Goal: Information Seeking & Learning: Learn about a topic

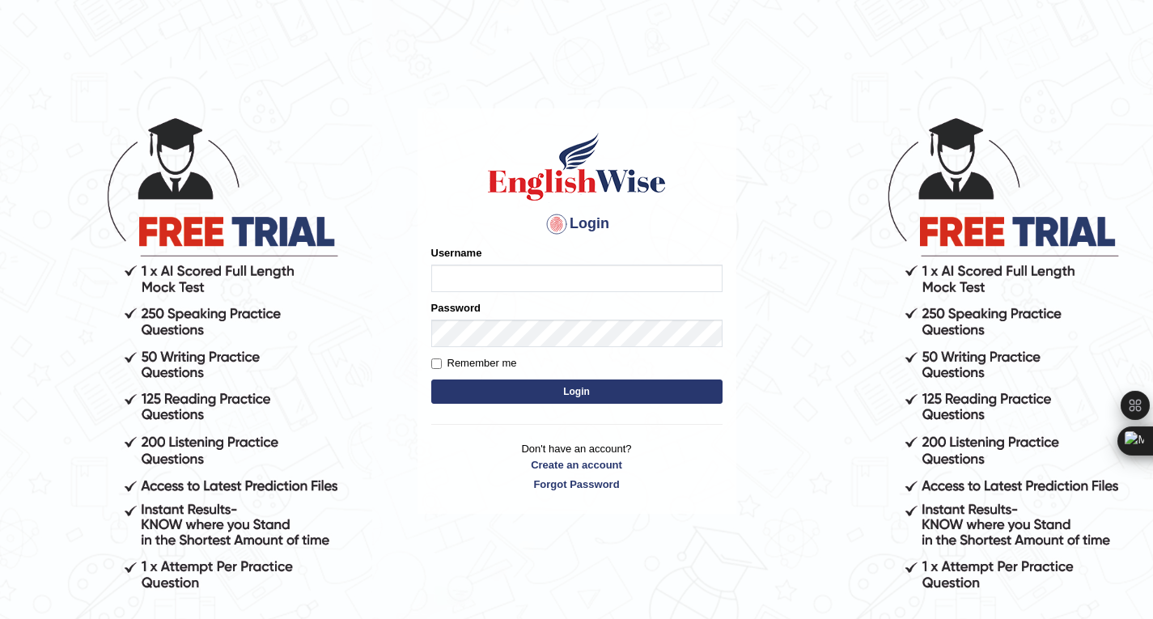
drag, startPoint x: 451, startPoint y: 262, endPoint x: 472, endPoint y: 273, distance: 23.5
click at [472, 273] on div "Username" at bounding box center [576, 268] width 291 height 47
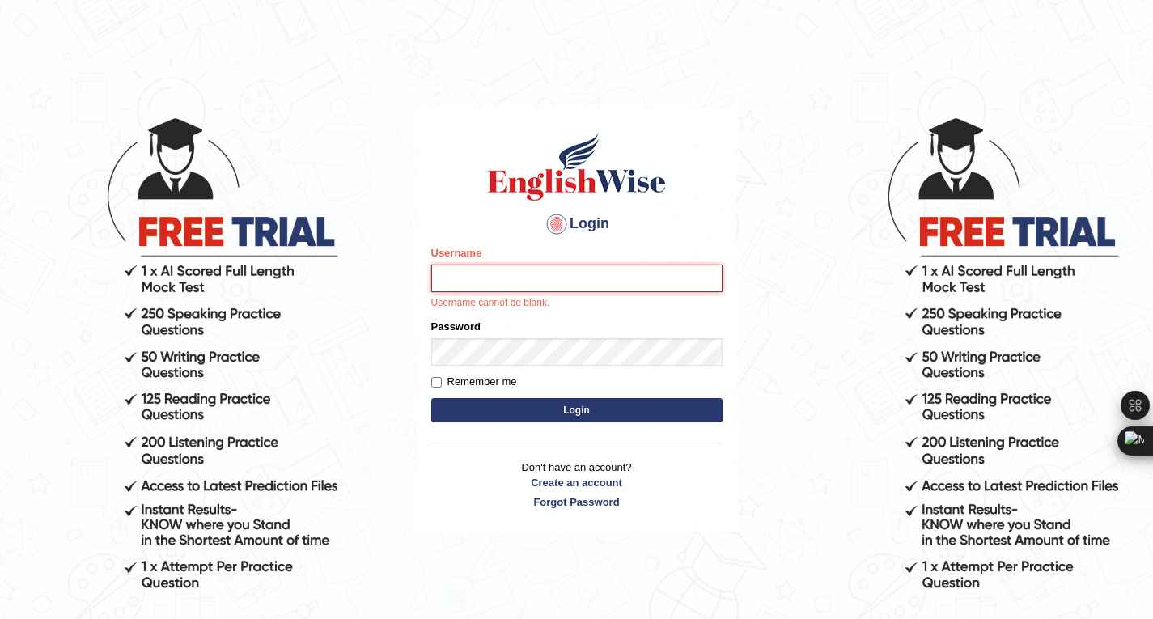
click at [472, 273] on input "Username" at bounding box center [576, 277] width 291 height 27
type input "Saliha_parramatta"
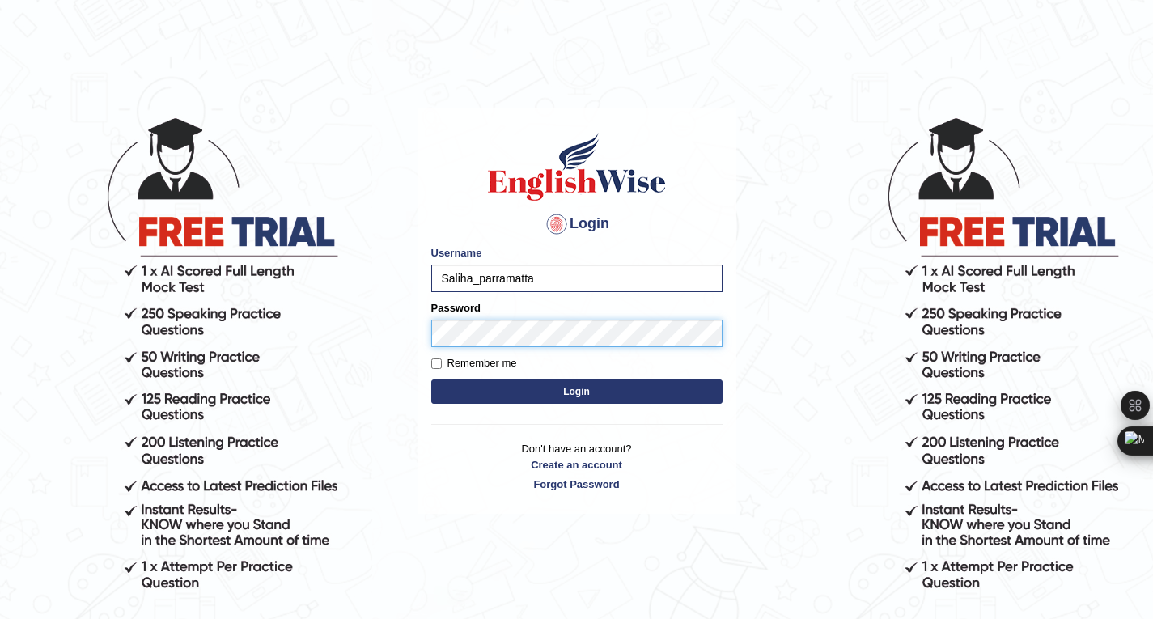
click at [431, 379] on button "Login" at bounding box center [576, 391] width 291 height 24
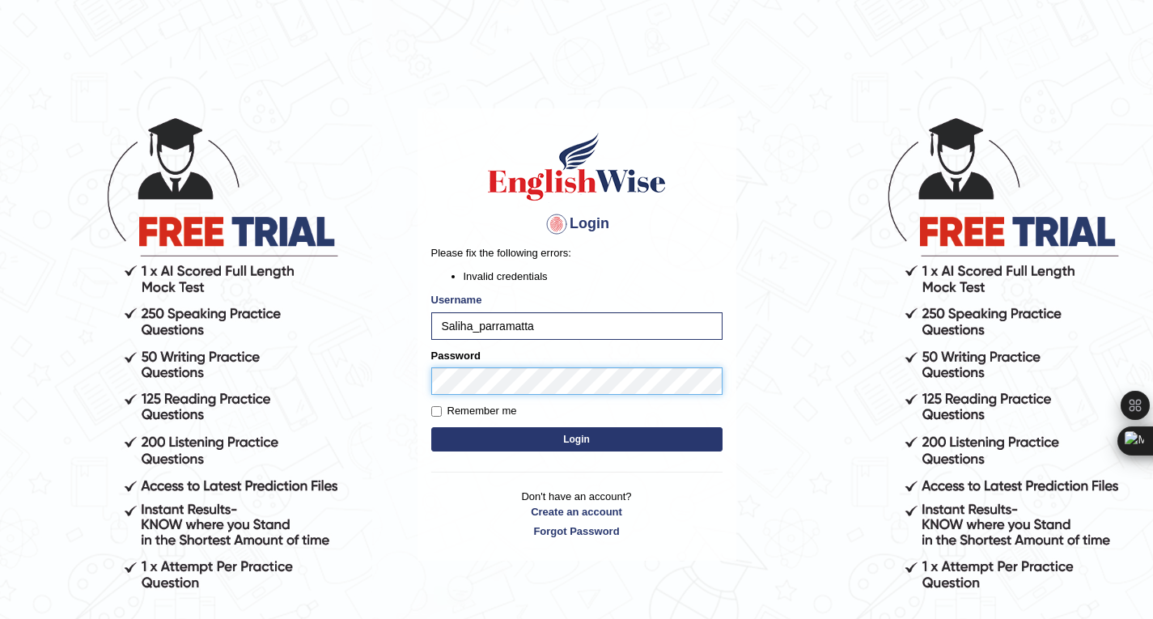
click at [431, 427] on button "Login" at bounding box center [576, 439] width 291 height 24
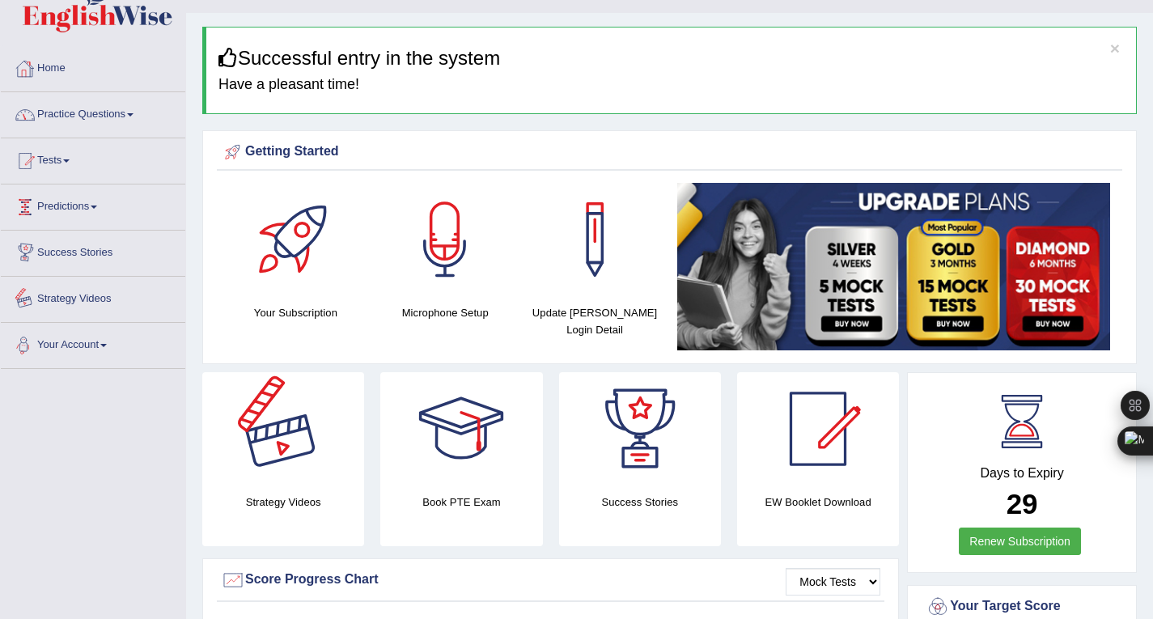
scroll to position [32, 0]
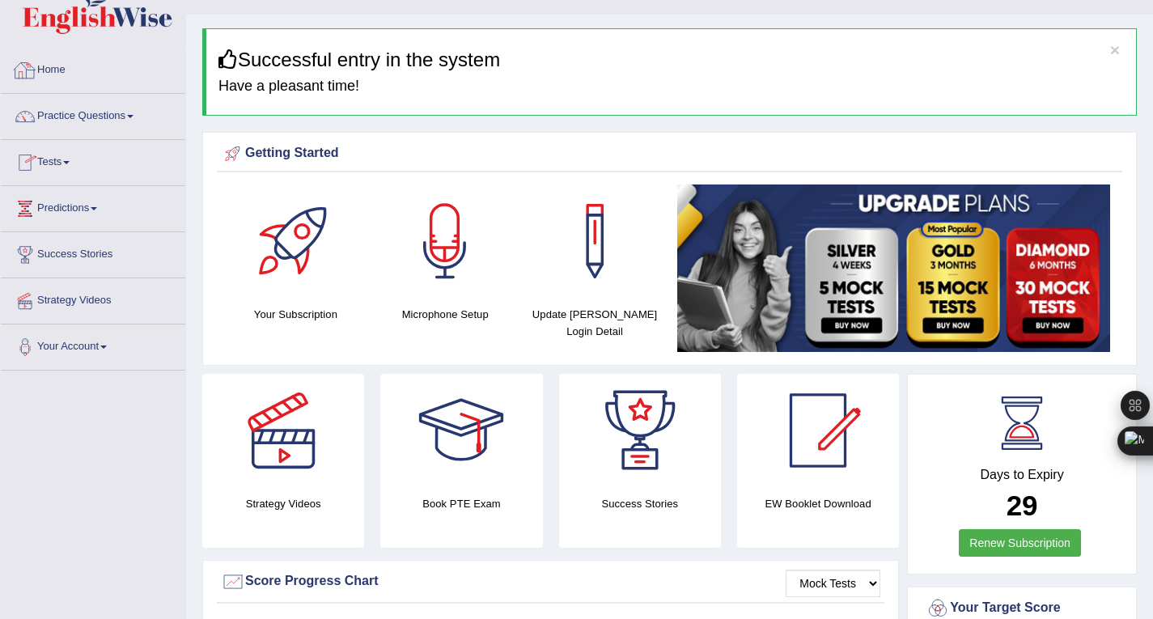
click at [95, 120] on link "Practice Questions" at bounding box center [93, 114] width 184 height 40
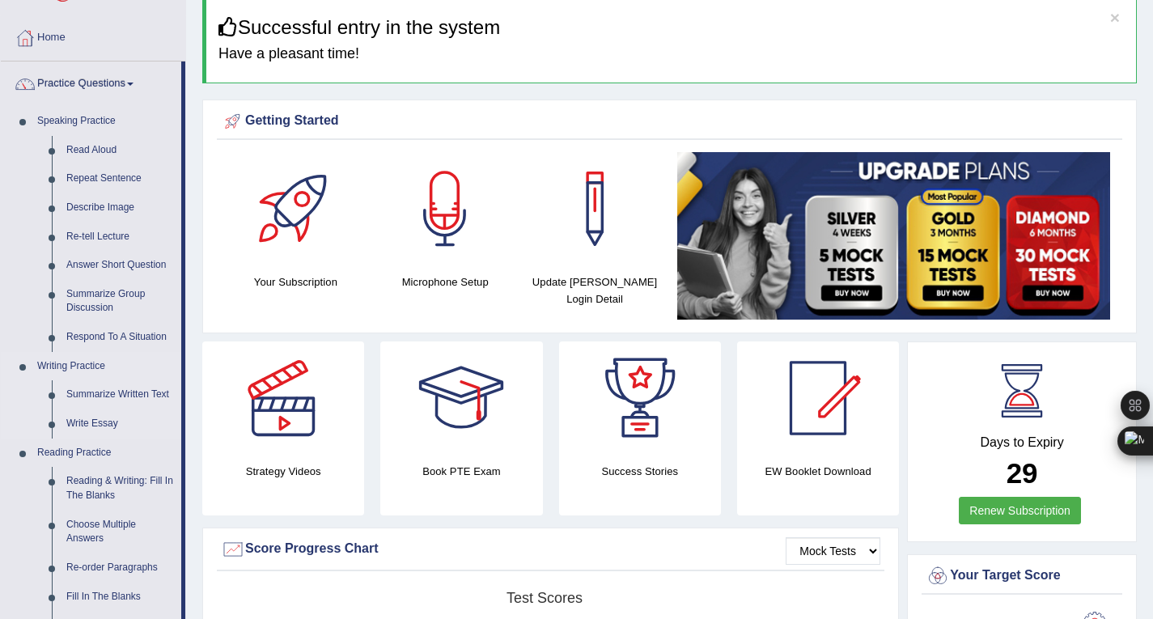
scroll to position [64, 0]
click at [89, 153] on link "Read Aloud" at bounding box center [120, 151] width 122 height 29
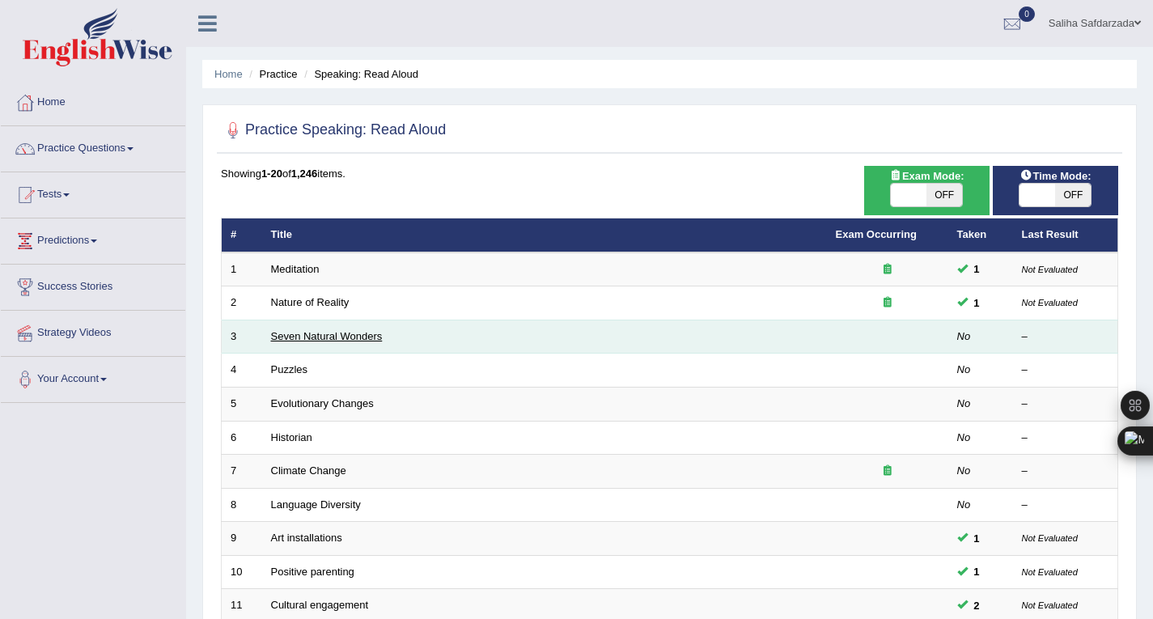
click at [311, 333] on link "Seven Natural Wonders" at bounding box center [327, 336] width 112 height 12
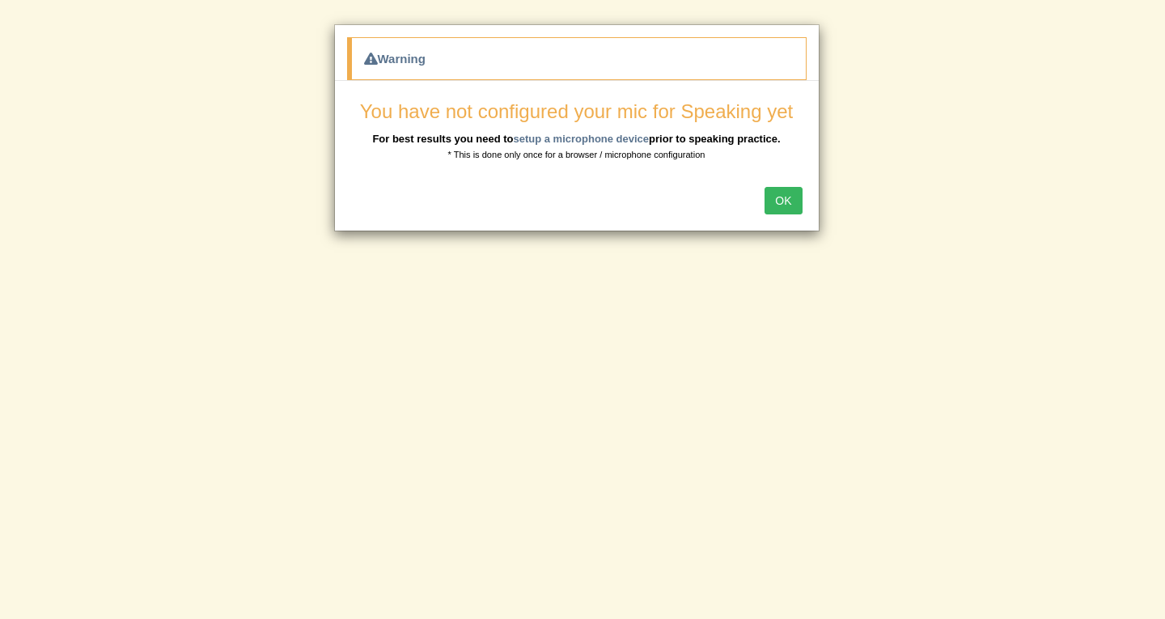
click at [835, 467] on div "Warning You have not configured your mic for Speaking yet For best results you …" at bounding box center [582, 309] width 1165 height 619
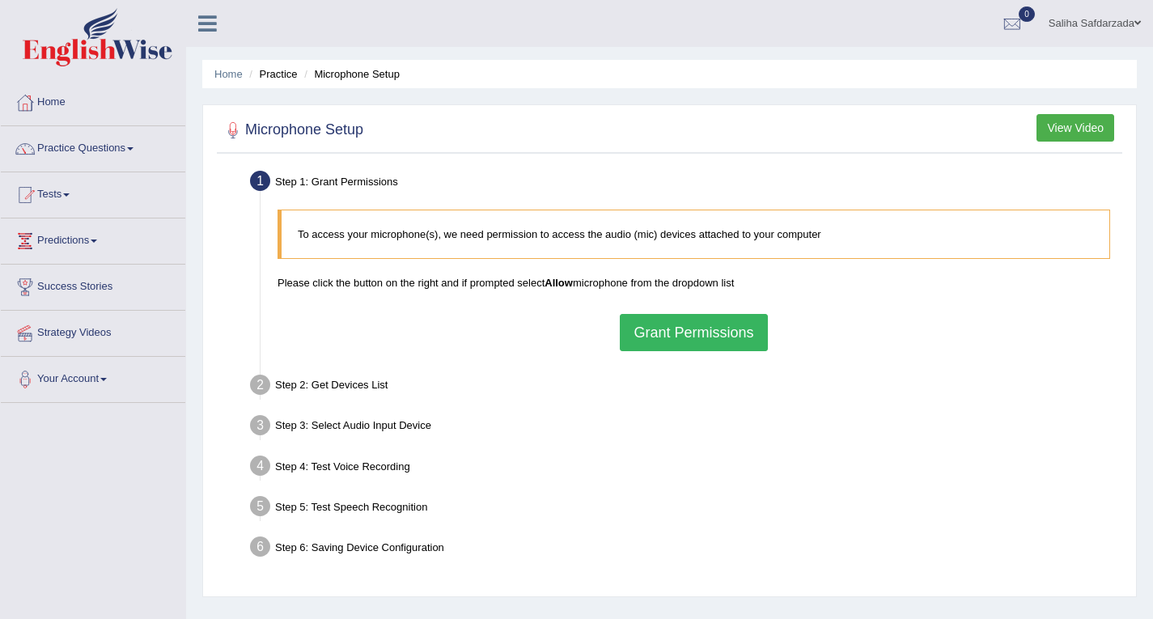
click at [713, 338] on button "Grant Permissions" at bounding box center [693, 332] width 147 height 37
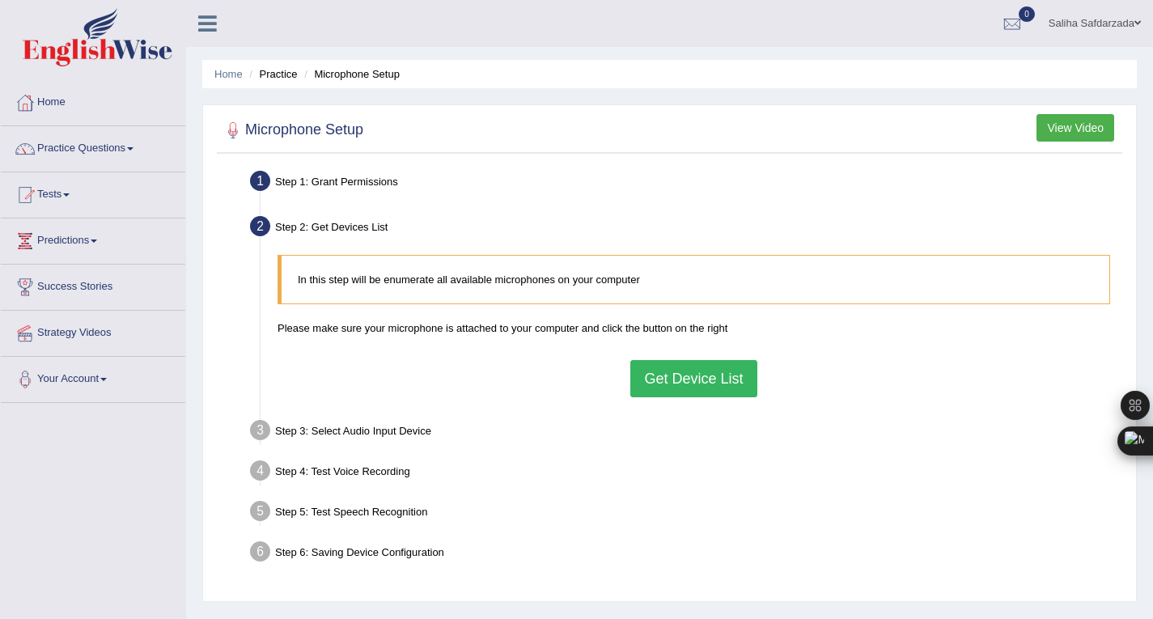
click at [728, 387] on button "Get Device List" at bounding box center [693, 378] width 126 height 37
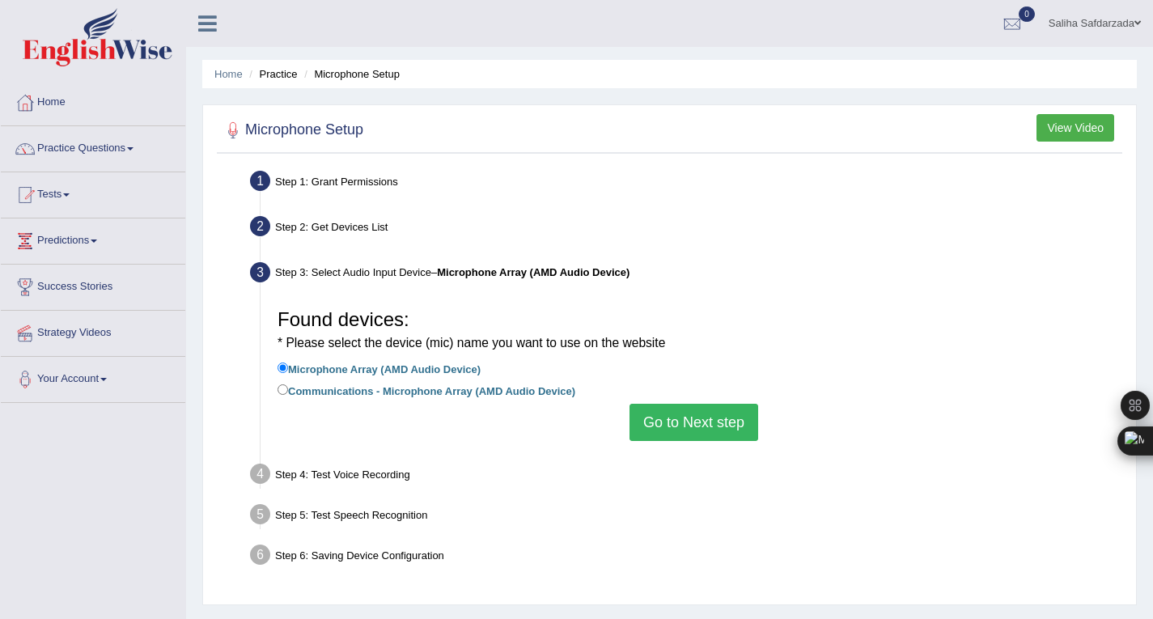
click at [692, 424] on button "Go to Next step" at bounding box center [693, 422] width 129 height 37
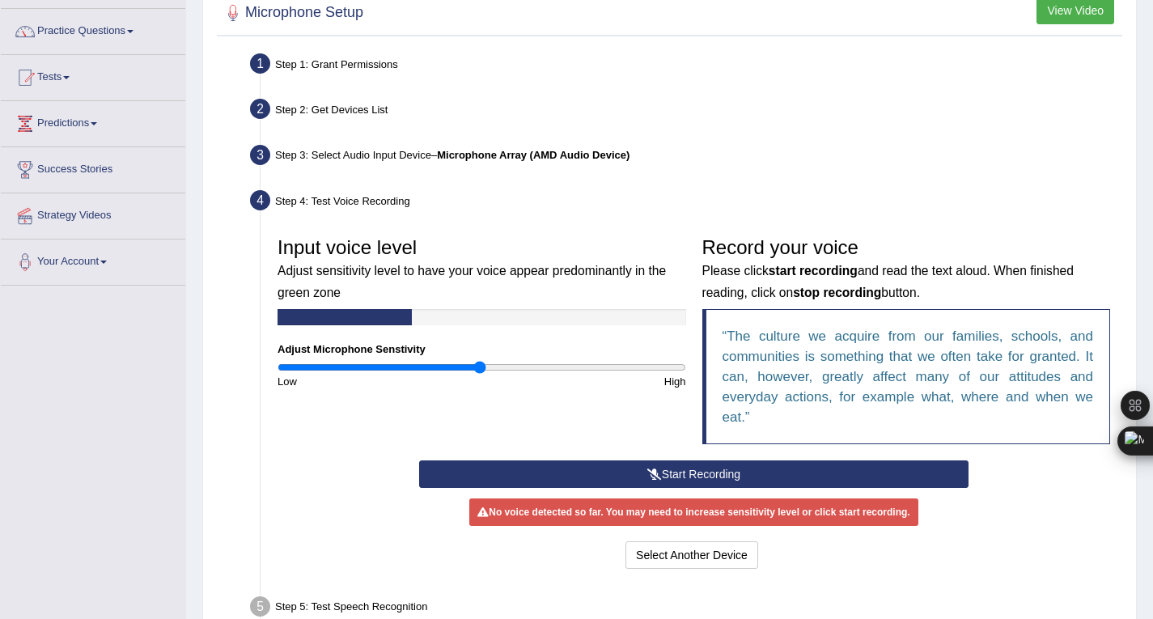
scroll to position [130, 0]
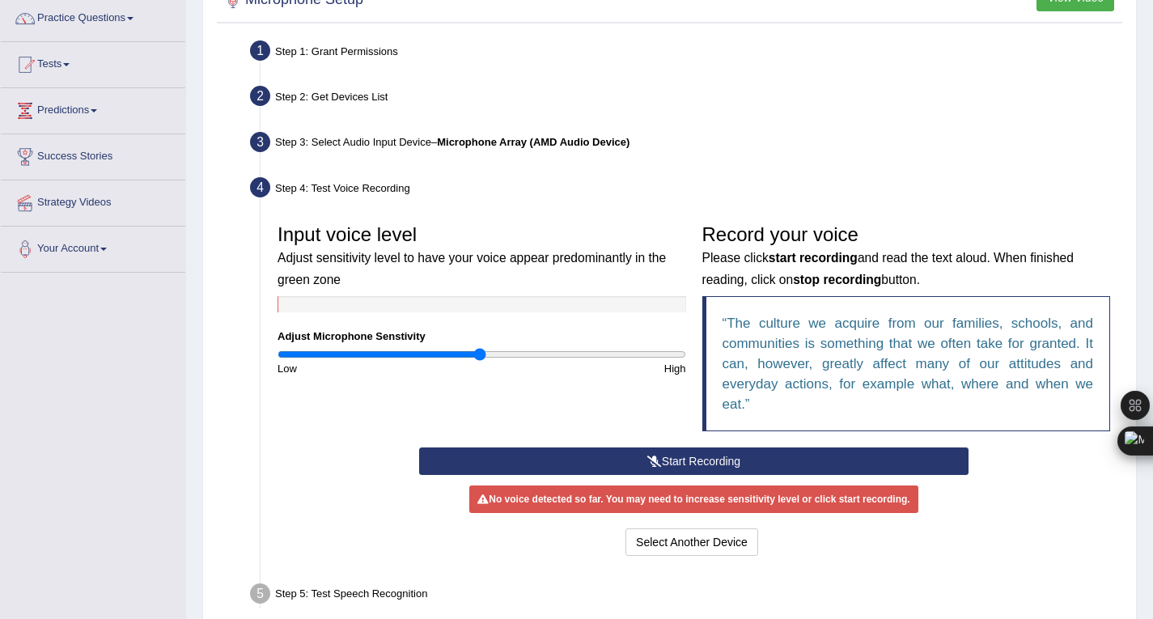
click at [797, 476] on div "Start Recording Stop Recording Note: Please listen to the recording till the en…" at bounding box center [693, 503] width 565 height 112
click at [766, 453] on button "Start Recording" at bounding box center [693, 460] width 549 height 27
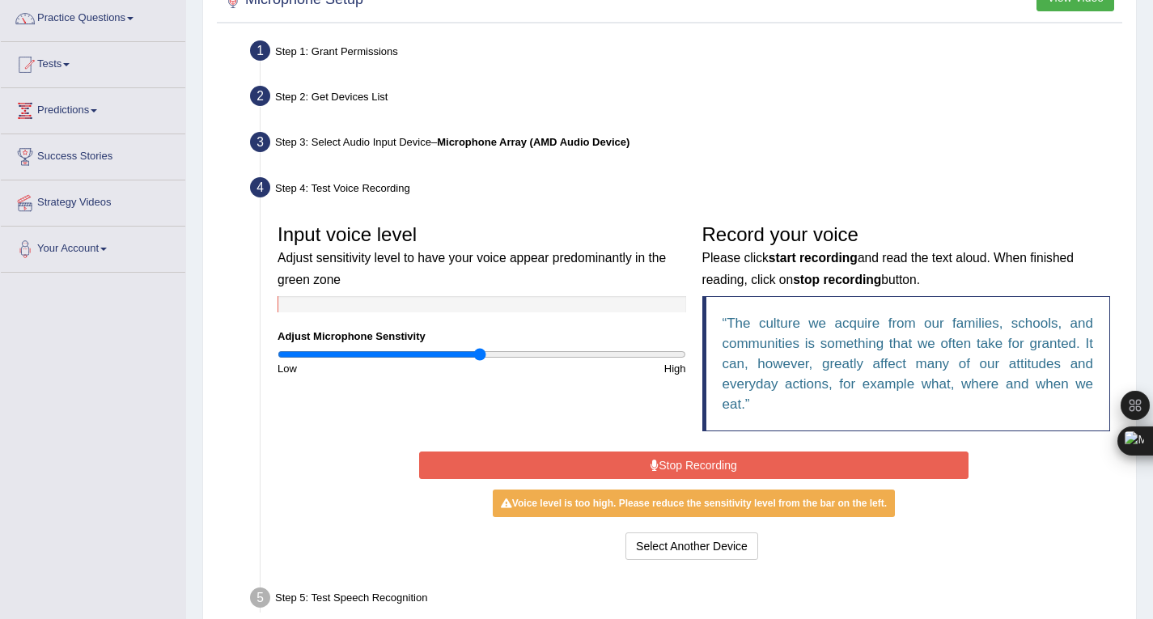
click at [758, 473] on button "Stop Recording" at bounding box center [693, 464] width 549 height 27
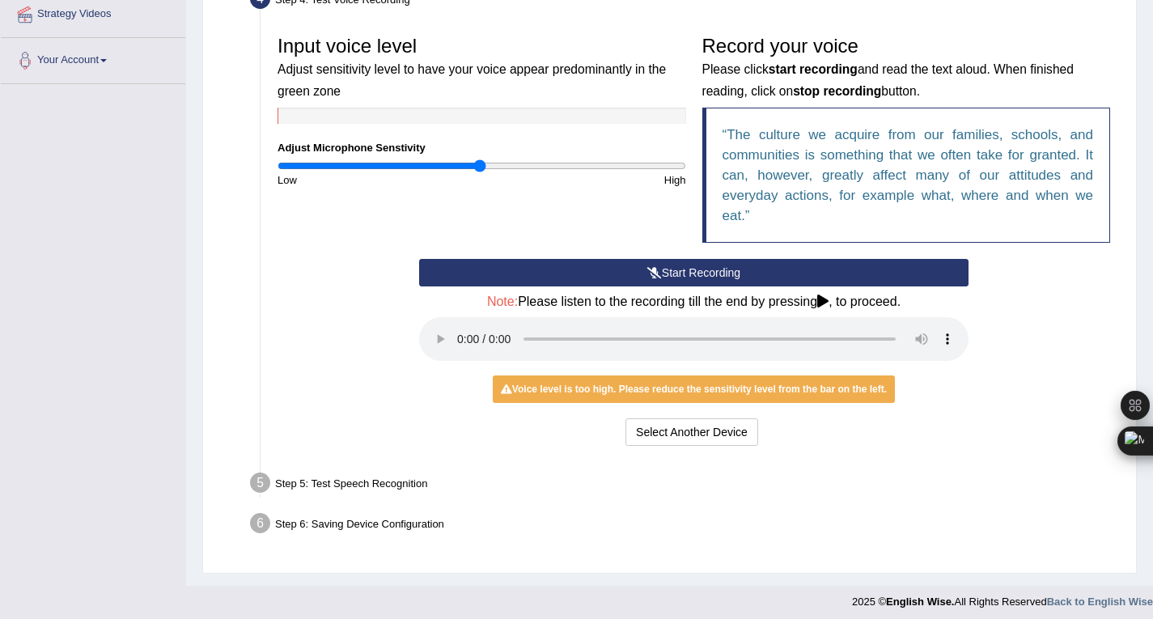
scroll to position [326, 0]
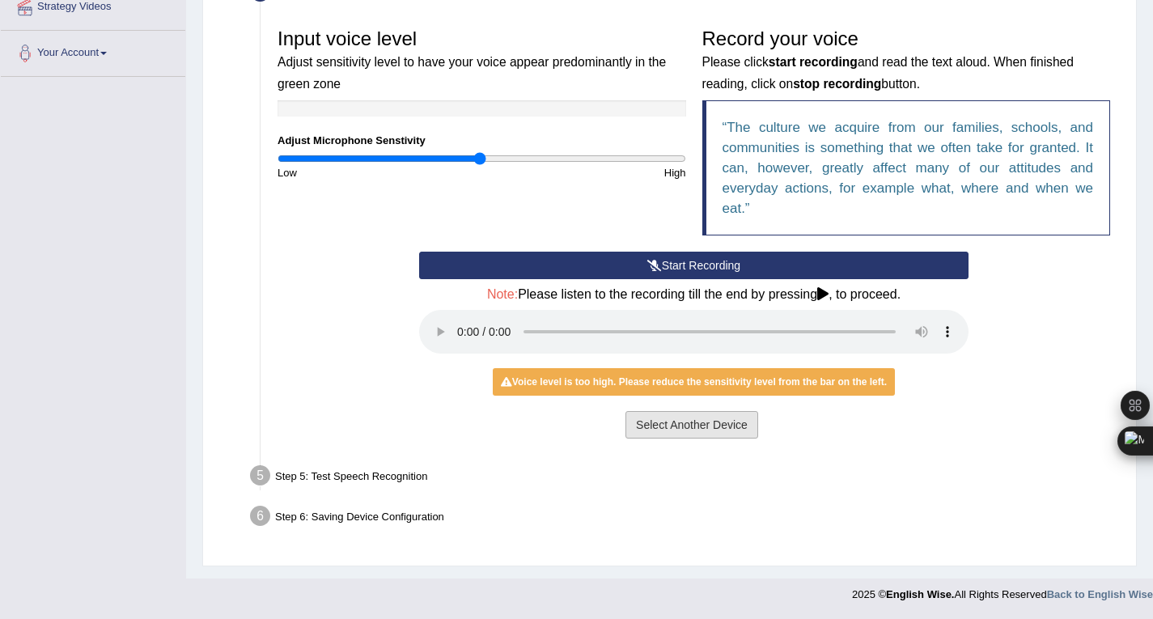
click at [712, 429] on button "Select Another Device" at bounding box center [691, 424] width 133 height 27
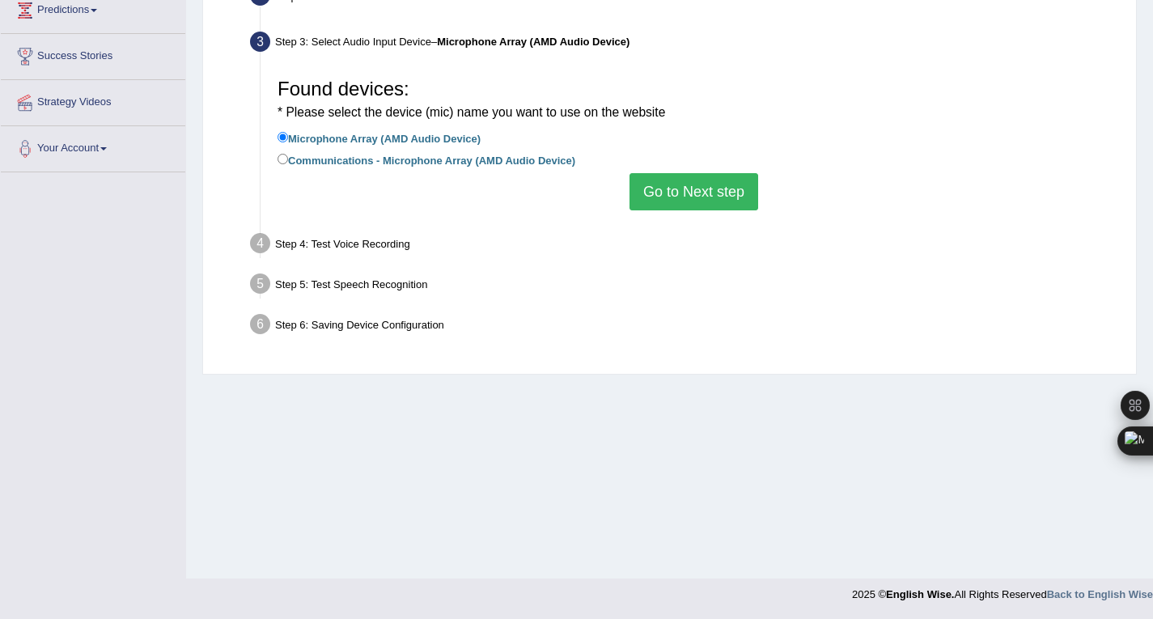
click at [700, 181] on button "Go to Next step" at bounding box center [693, 191] width 129 height 37
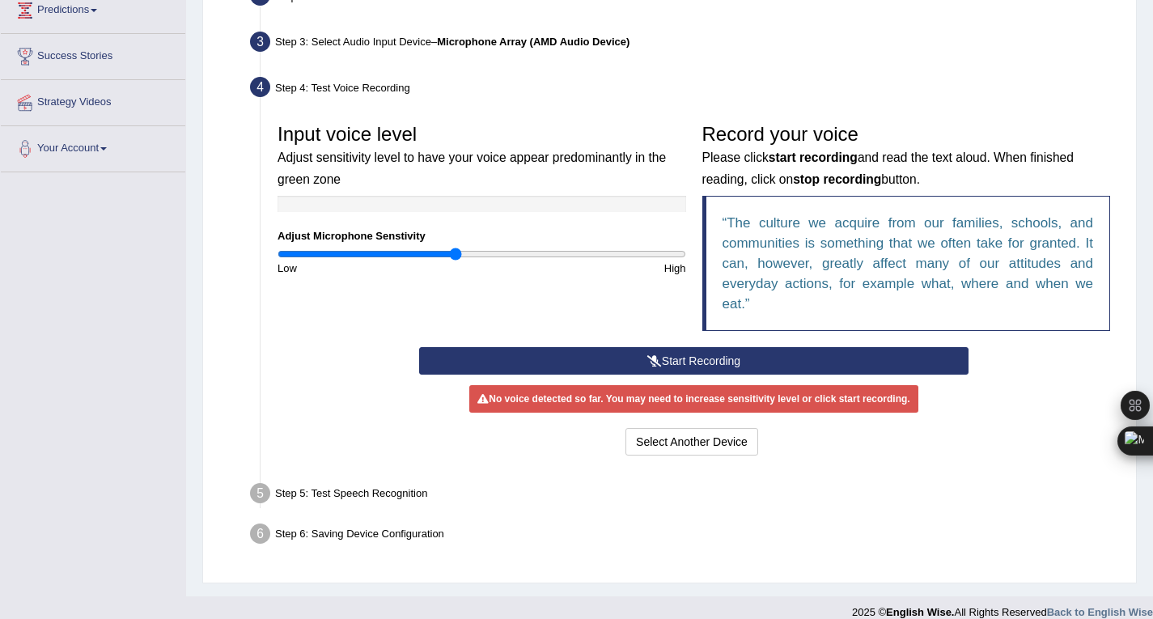
click at [454, 255] on input "range" at bounding box center [481, 253] width 408 height 13
click at [420, 252] on input "range" at bounding box center [481, 253] width 408 height 13
click at [449, 256] on input "range" at bounding box center [481, 253] width 408 height 13
click at [422, 254] on input "range" at bounding box center [481, 253] width 408 height 13
type input "0.76"
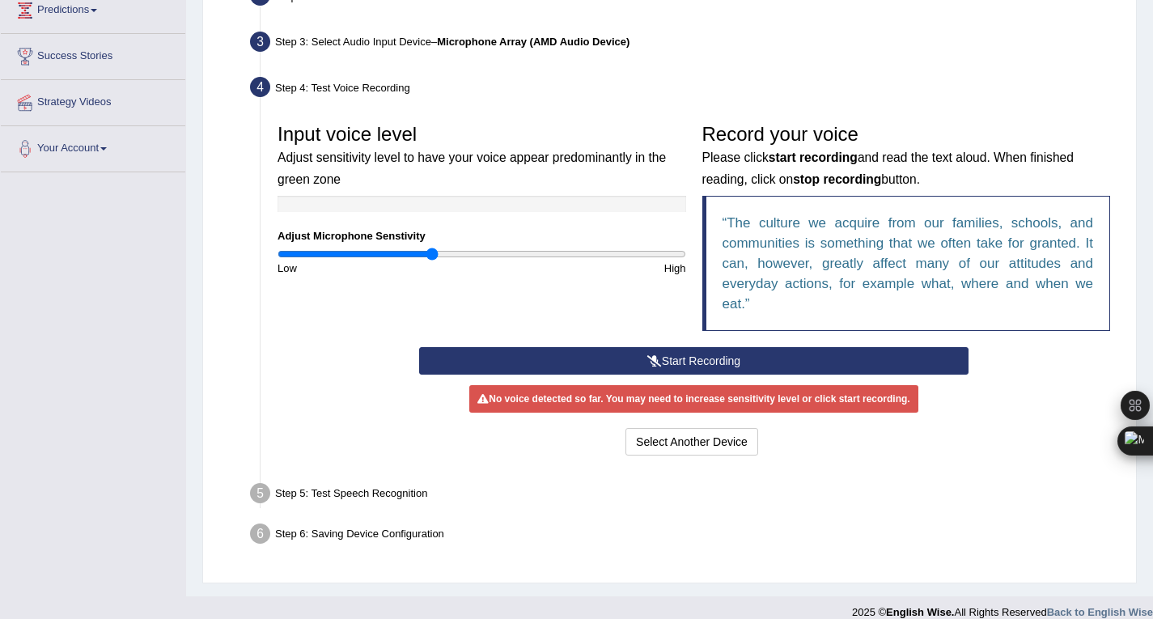
click at [434, 258] on input "range" at bounding box center [481, 253] width 408 height 13
click at [682, 357] on button "Start Recording" at bounding box center [693, 360] width 549 height 27
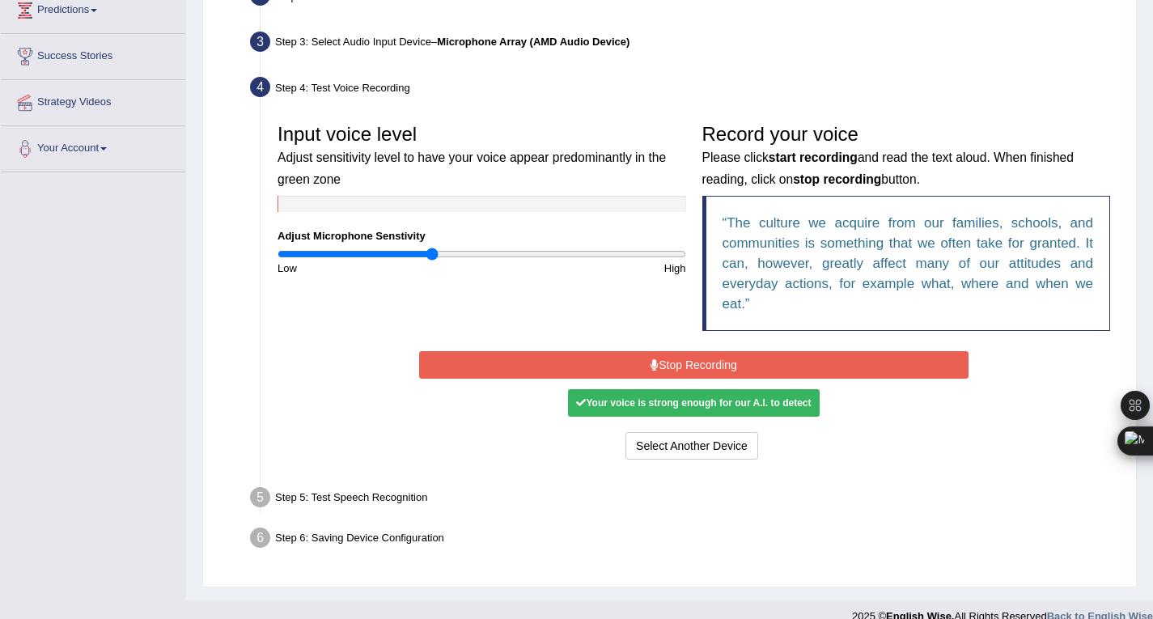
click at [682, 357] on button "Stop Recording" at bounding box center [693, 364] width 549 height 27
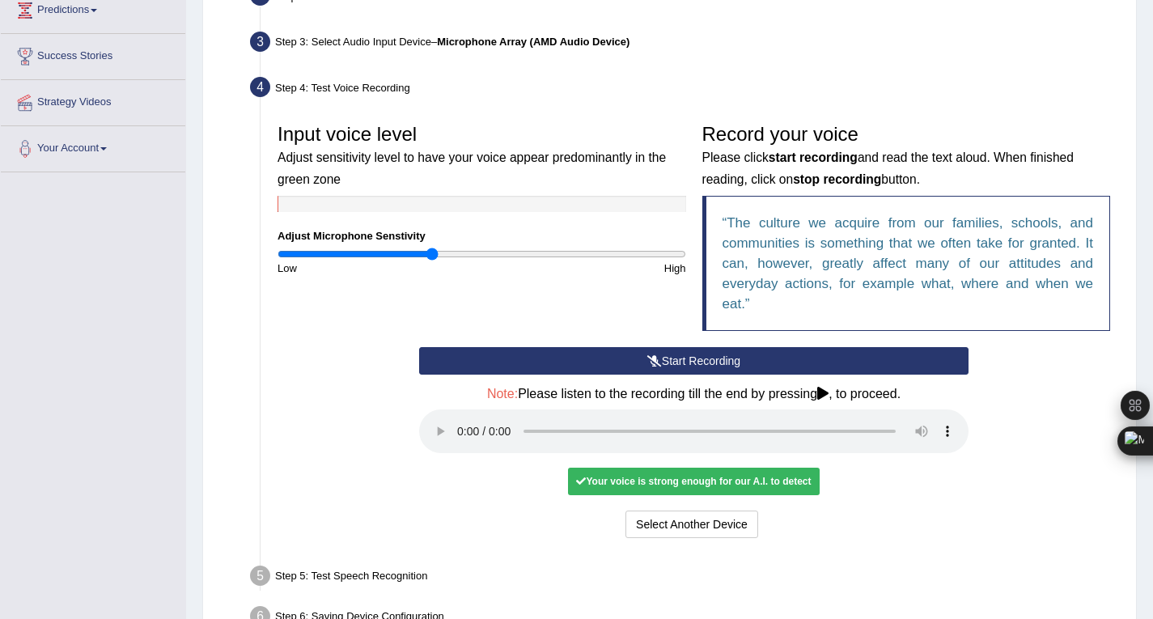
click at [682, 357] on button "Start Recording" at bounding box center [693, 360] width 549 height 27
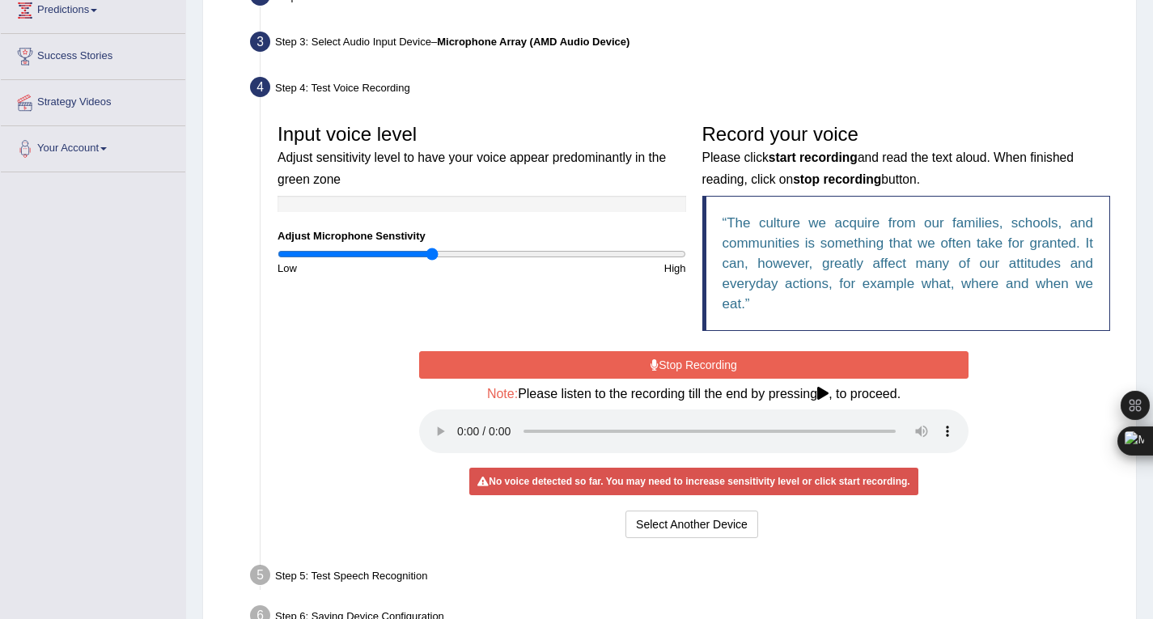
click at [822, 395] on icon at bounding box center [822, 393] width 11 height 13
click at [692, 516] on button "Select Another Device" at bounding box center [691, 523] width 133 height 27
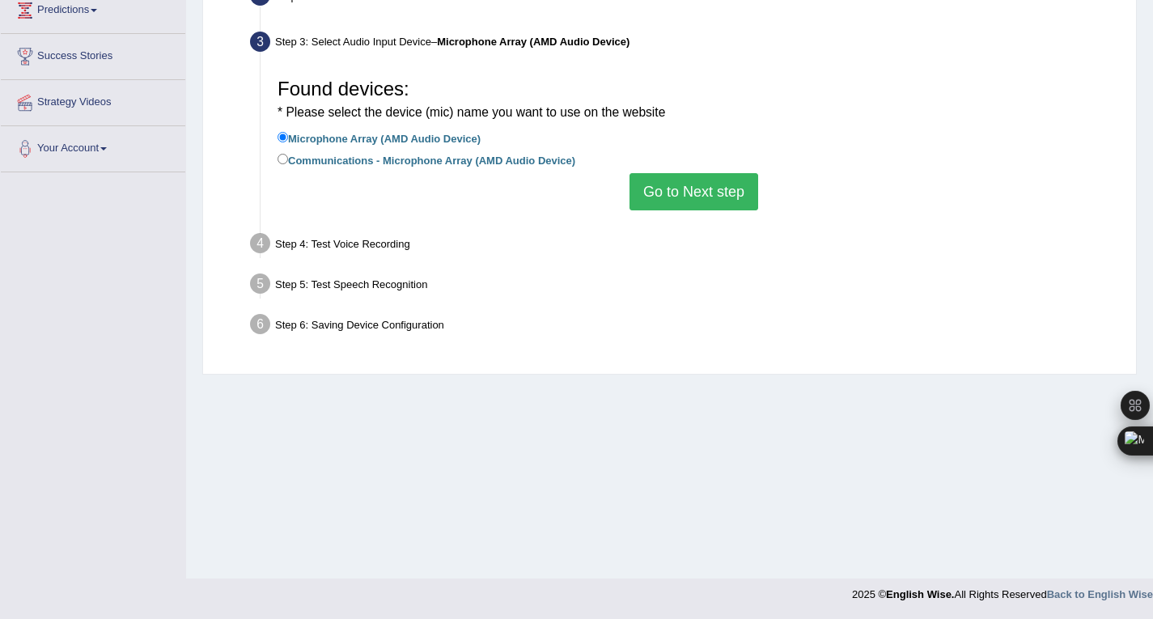
click at [671, 197] on button "Go to Next step" at bounding box center [693, 191] width 129 height 37
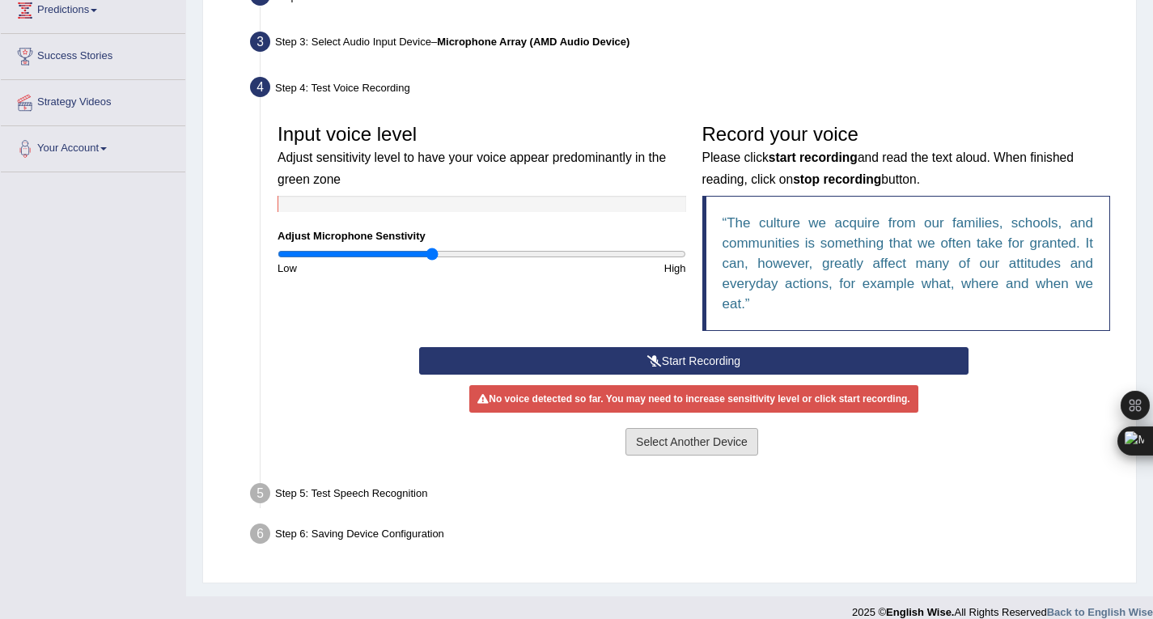
click at [681, 432] on button "Select Another Device" at bounding box center [691, 441] width 133 height 27
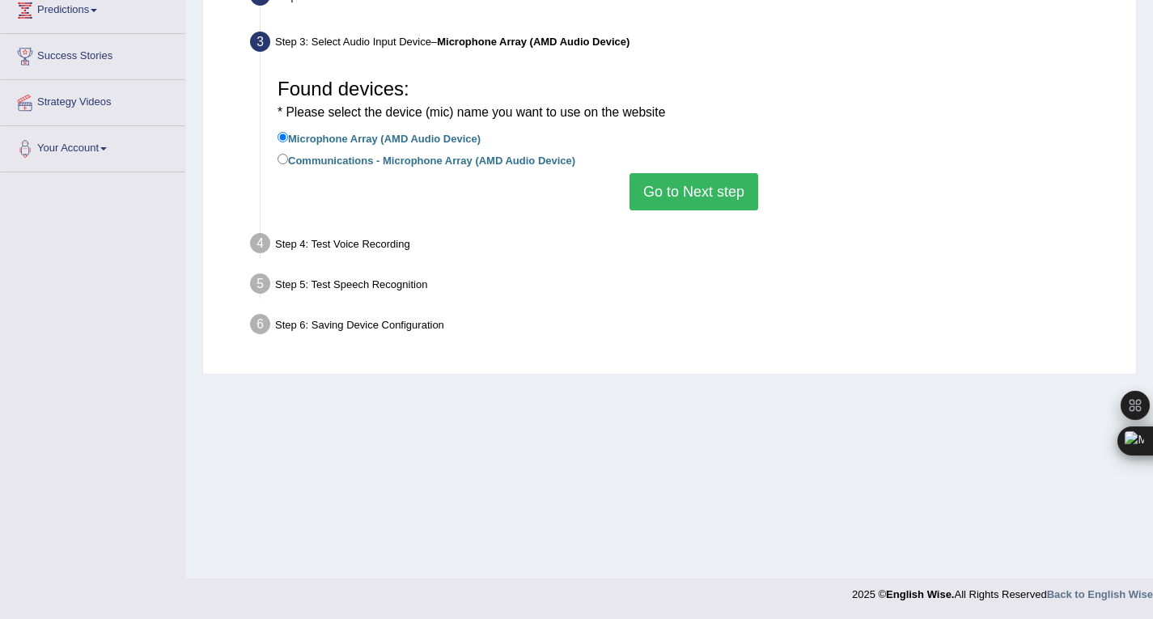
click at [273, 159] on div "Found devices: * Please select the device (mic) name you want to use on the web…" at bounding box center [693, 140] width 848 height 156
click at [288, 157] on label "Communications - Microphone Array (AMD Audio Device)" at bounding box center [426, 159] width 298 height 18
click at [288, 157] on input "Communications - Microphone Array (AMD Audio Device)" at bounding box center [282, 159] width 11 height 11
radio input "true"
click at [728, 191] on button "Go to Next step" at bounding box center [693, 191] width 129 height 37
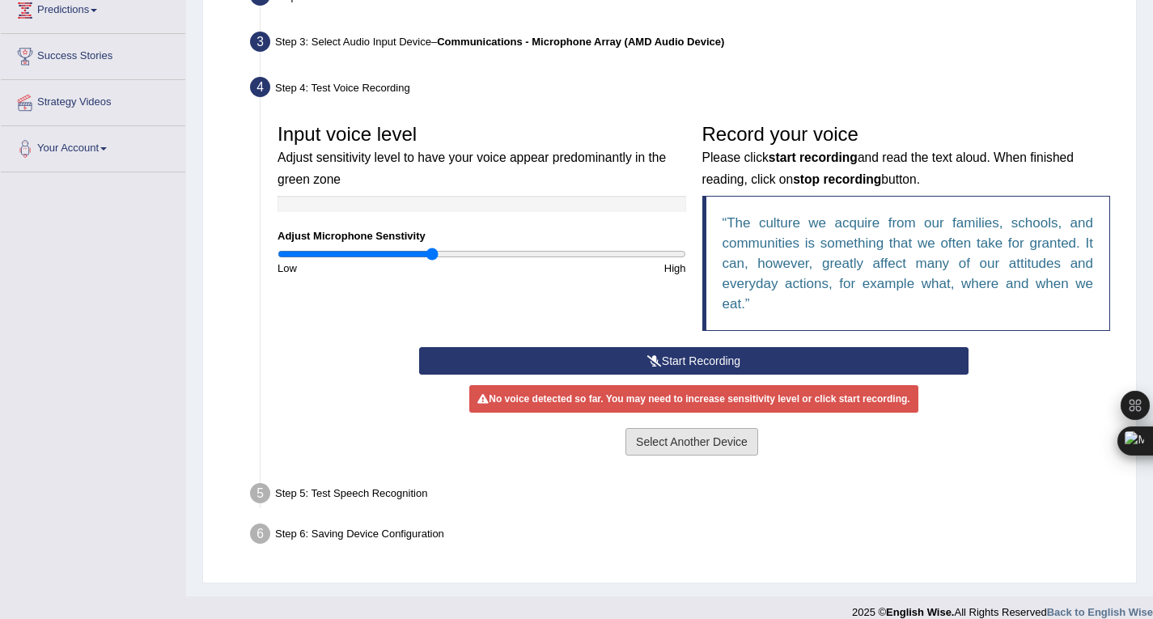
click at [675, 440] on button "Select Another Device" at bounding box center [691, 441] width 133 height 27
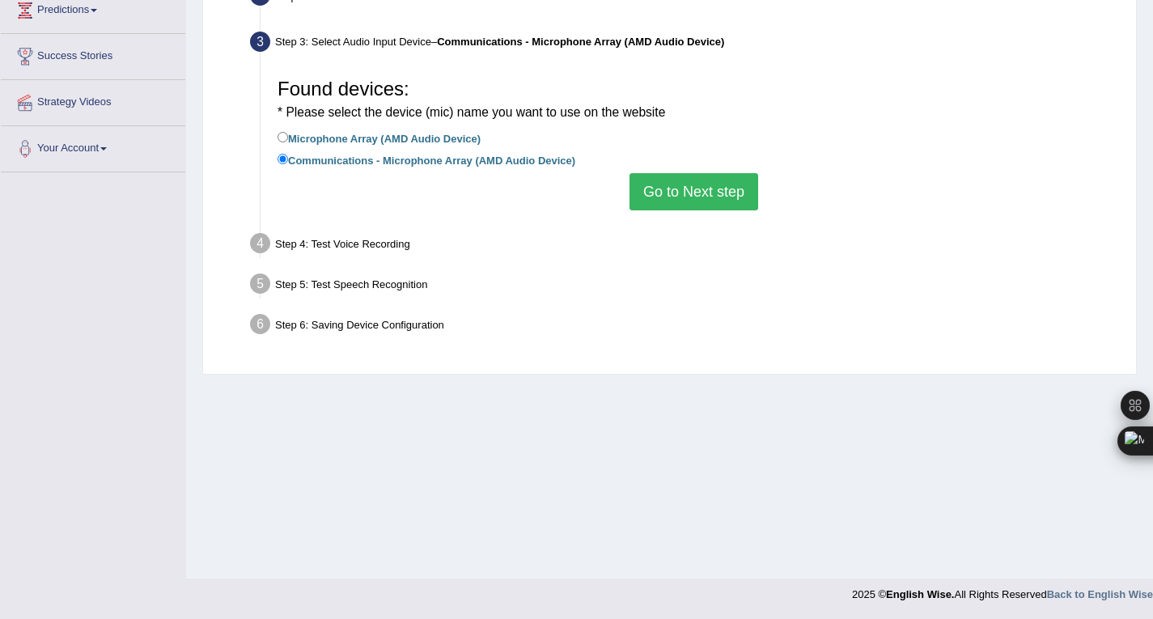
click at [700, 208] on button "Go to Next step" at bounding box center [693, 191] width 129 height 37
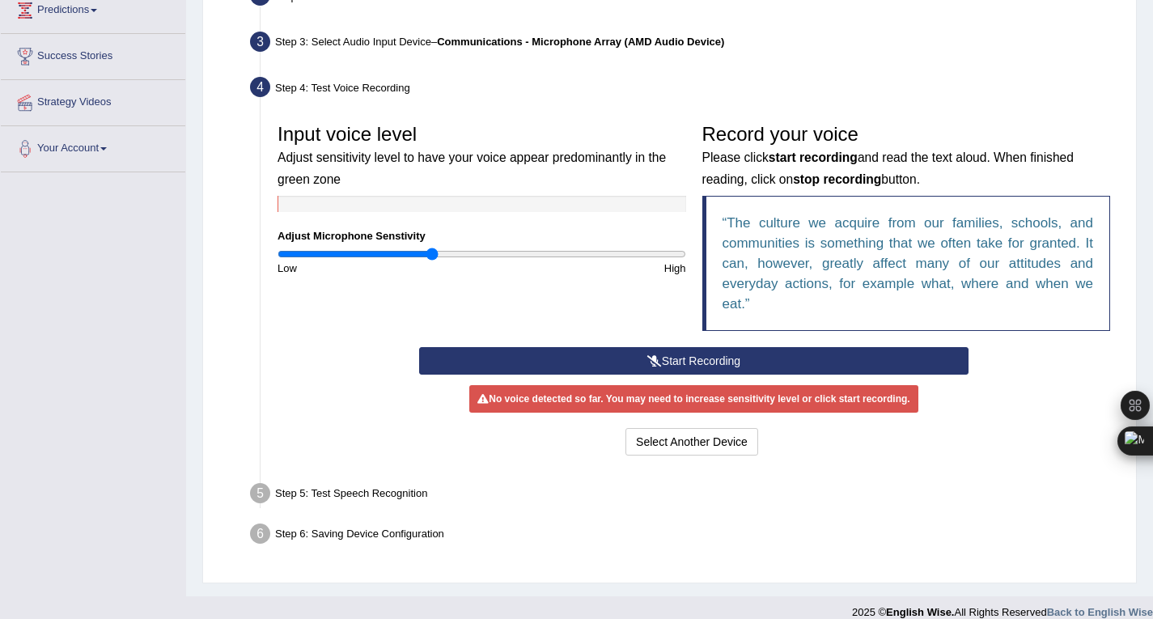
click at [658, 355] on icon at bounding box center [654, 360] width 15 height 11
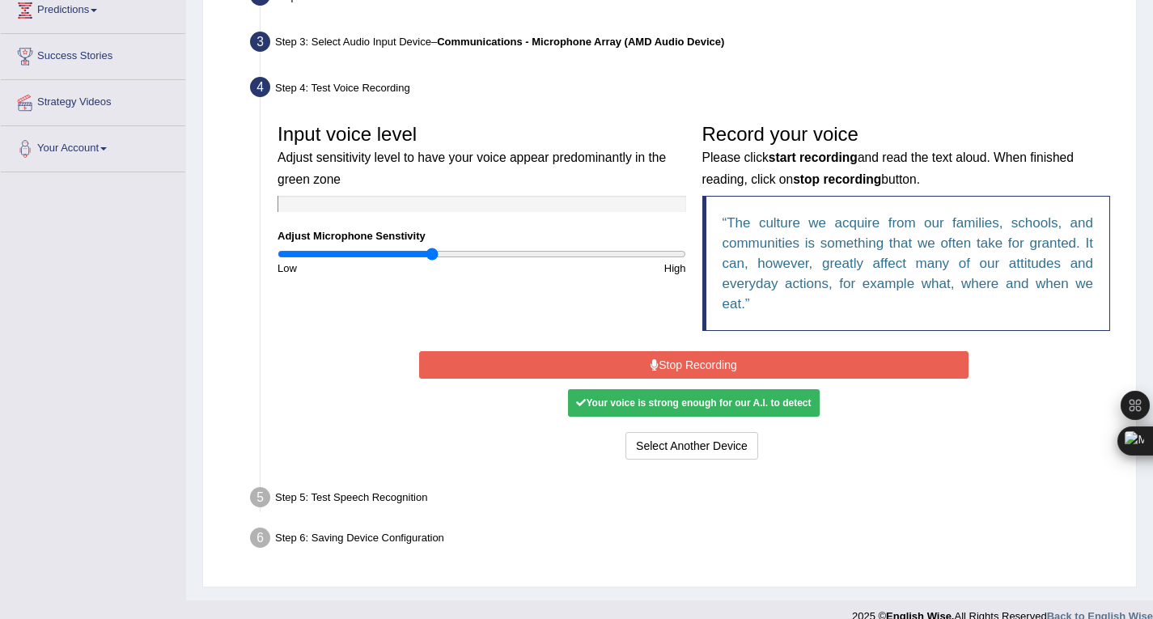
click at [727, 353] on button "Stop Recording" at bounding box center [693, 364] width 549 height 27
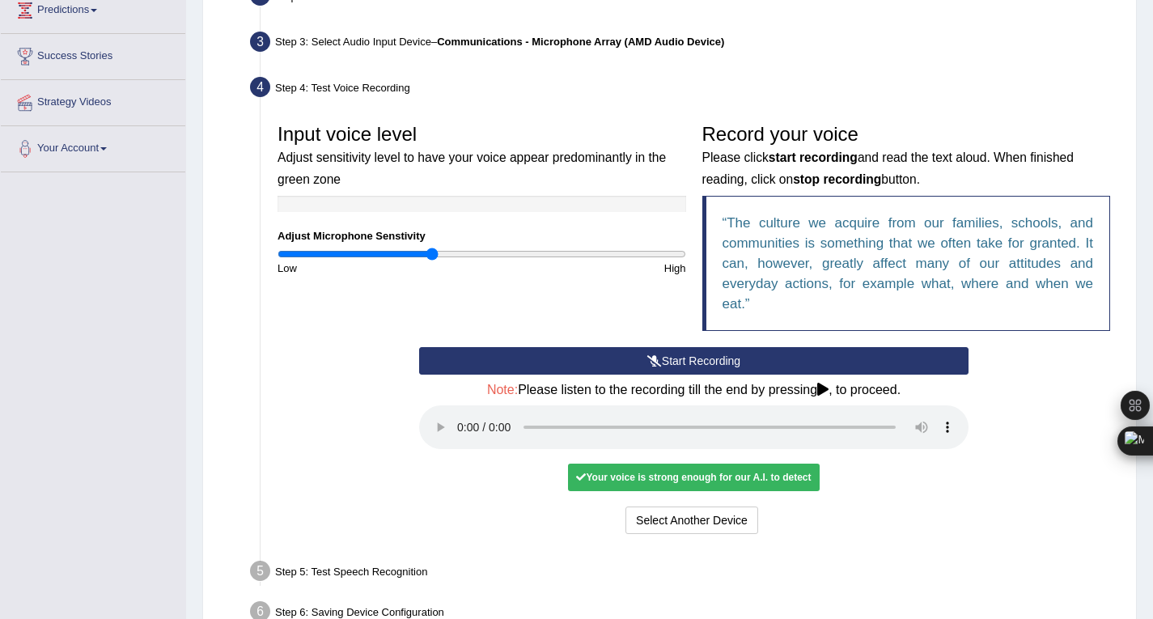
scroll to position [326, 0]
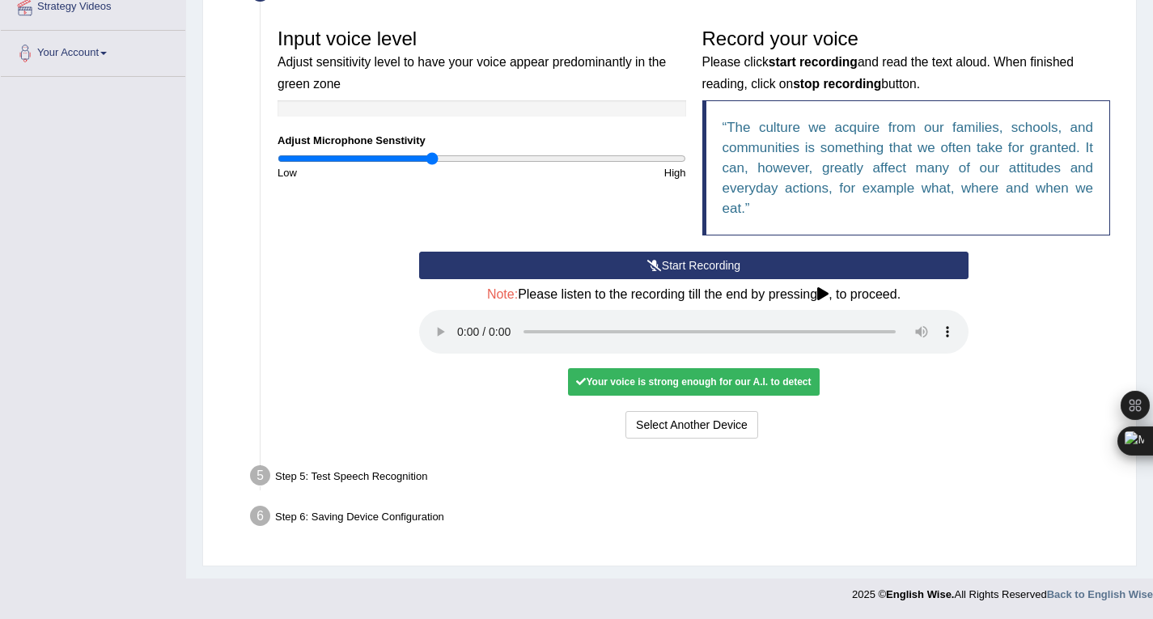
click at [489, 457] on ul "Step 1: Grant Permissions To access your microphone(s), we need permission to a…" at bounding box center [669, 188] width 897 height 696
click at [461, 468] on div "Step 5: Test Speech Recognition" at bounding box center [686, 478] width 886 height 36
click at [410, 484] on div "Step 5: Test Speech Recognition" at bounding box center [686, 478] width 886 height 36
click at [783, 371] on div "Your voice is strong enough for our A.I. to detect" at bounding box center [693, 381] width 251 height 27
click at [789, 412] on button "Voice is ok. Go to Next step" at bounding box center [761, 424] width 160 height 27
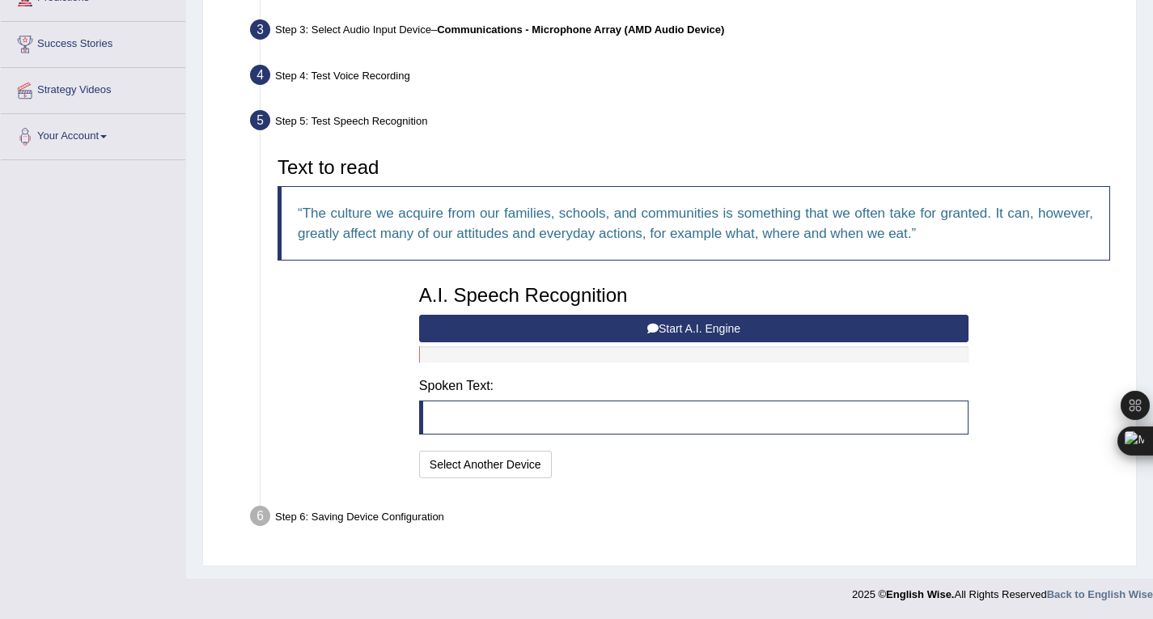
scroll to position [243, 0]
click at [639, 337] on button "Start A.I. Engine" at bounding box center [693, 328] width 549 height 27
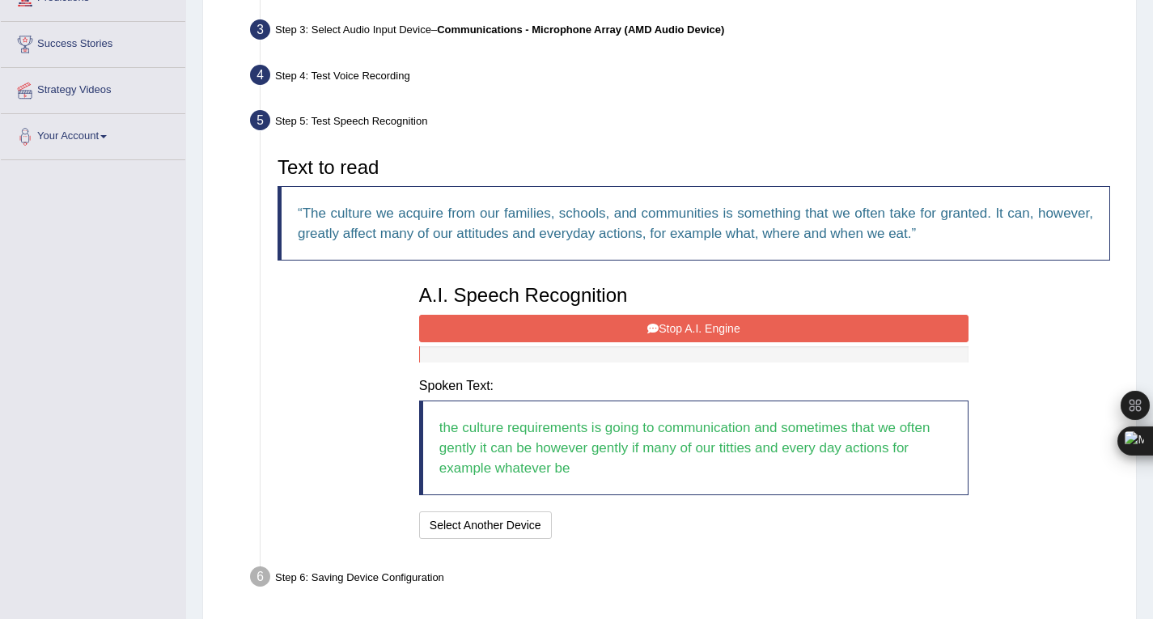
click at [688, 321] on button "Stop A.I. Engine" at bounding box center [693, 328] width 549 height 27
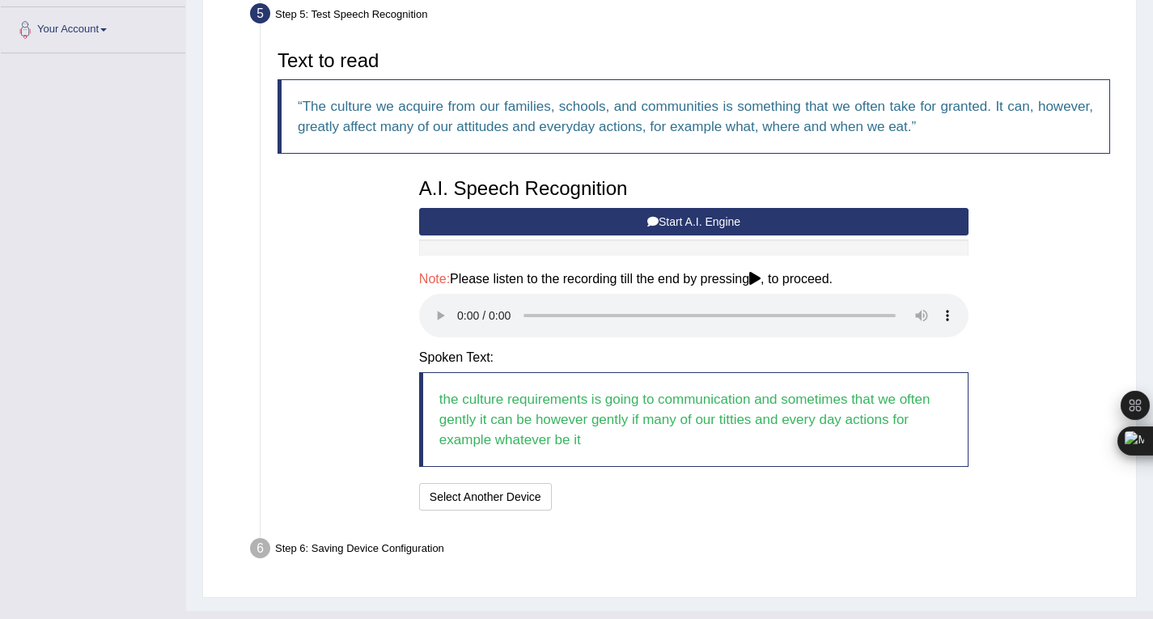
scroll to position [350, 0]
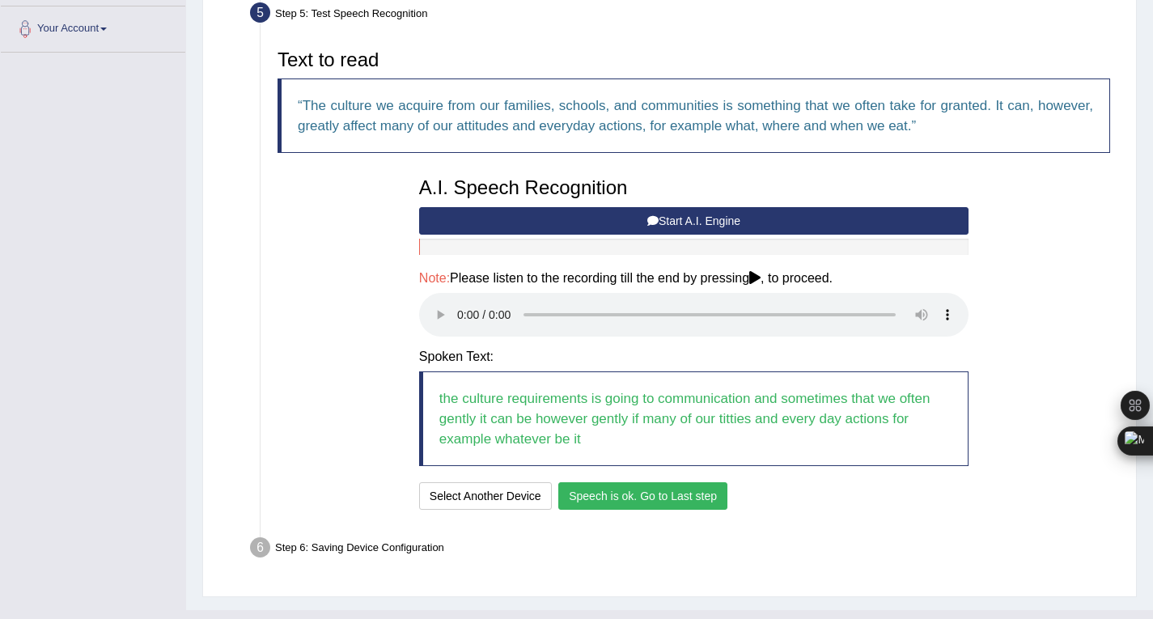
click at [689, 492] on button "Speech is ok. Go to Last step" at bounding box center [642, 495] width 169 height 27
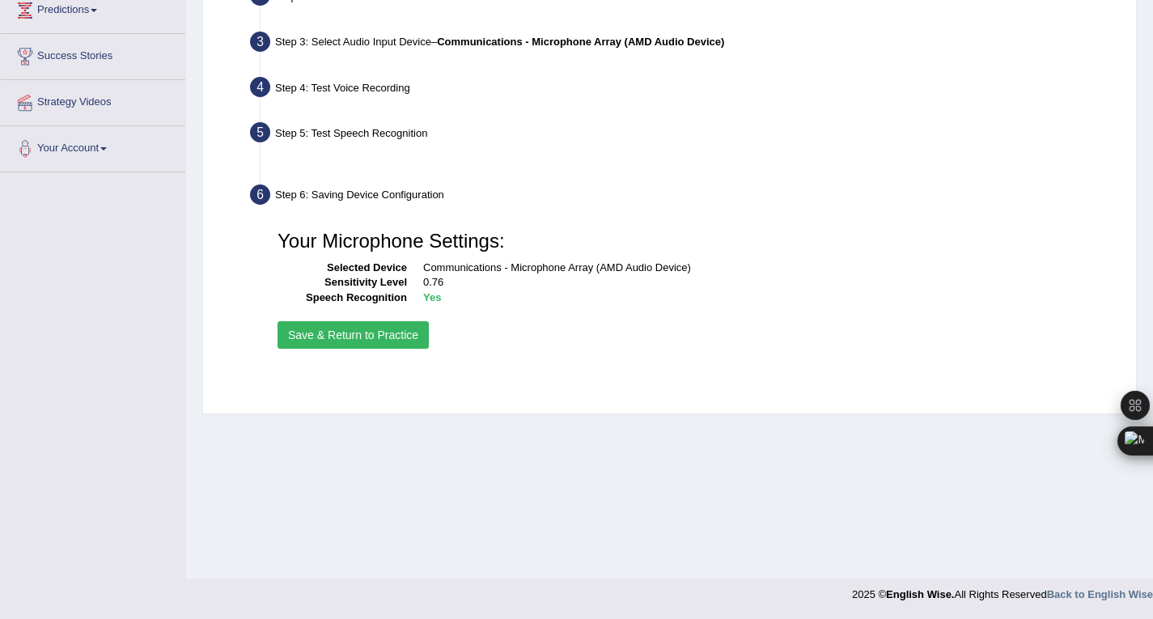
scroll to position [231, 0]
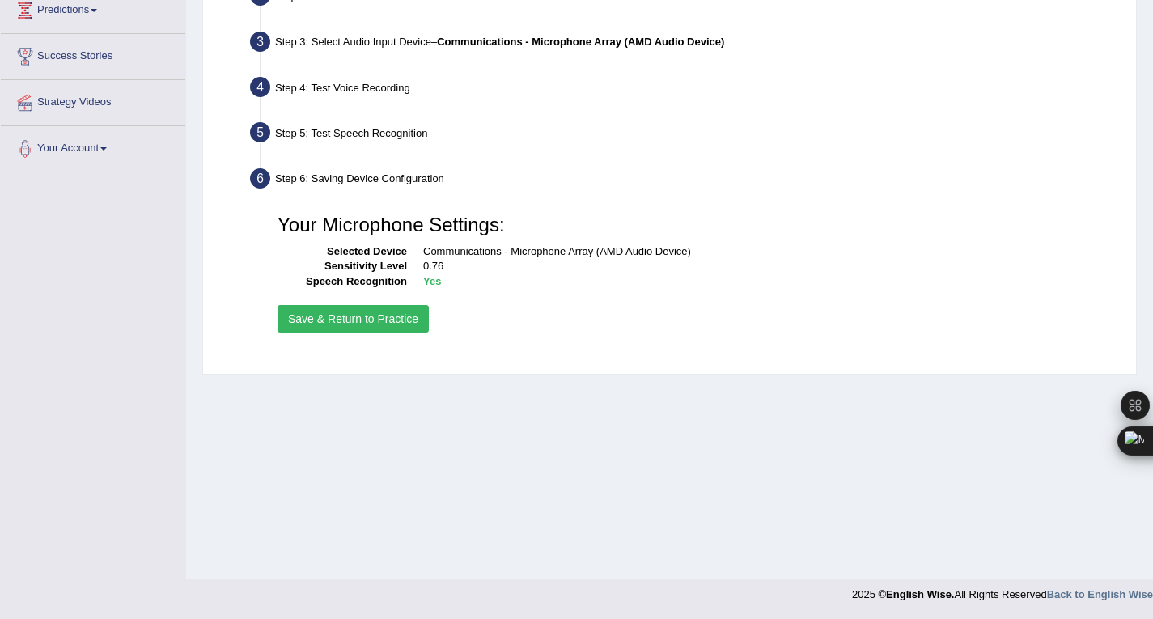
click at [404, 319] on button "Save & Return to Practice" at bounding box center [352, 318] width 151 height 27
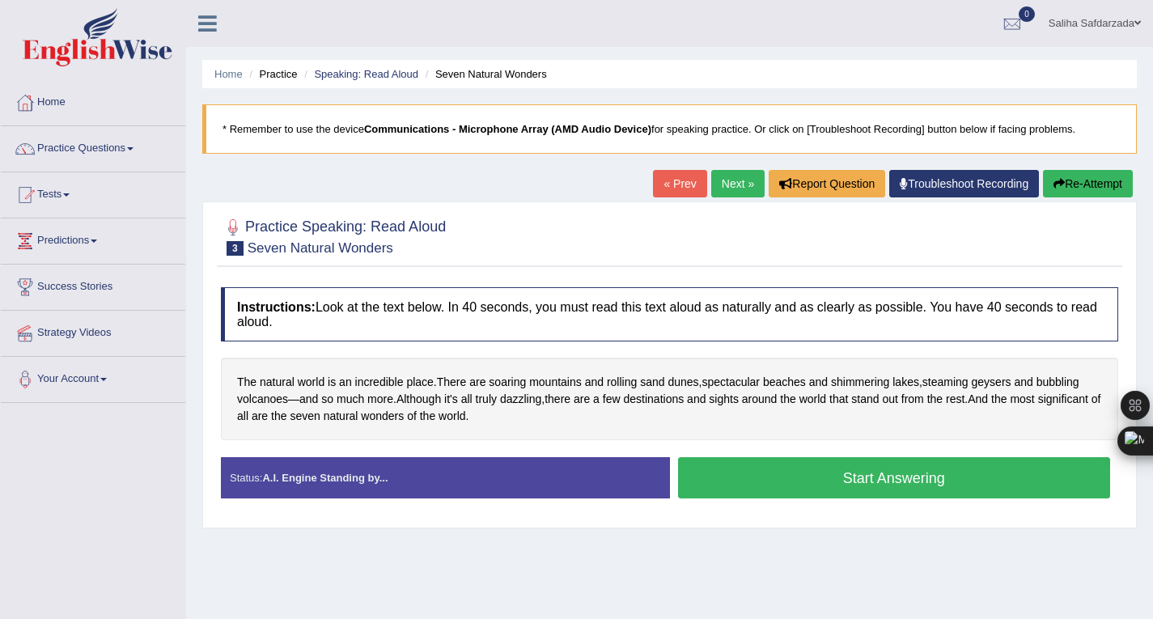
click at [758, 467] on button "Start Answering" at bounding box center [894, 477] width 433 height 41
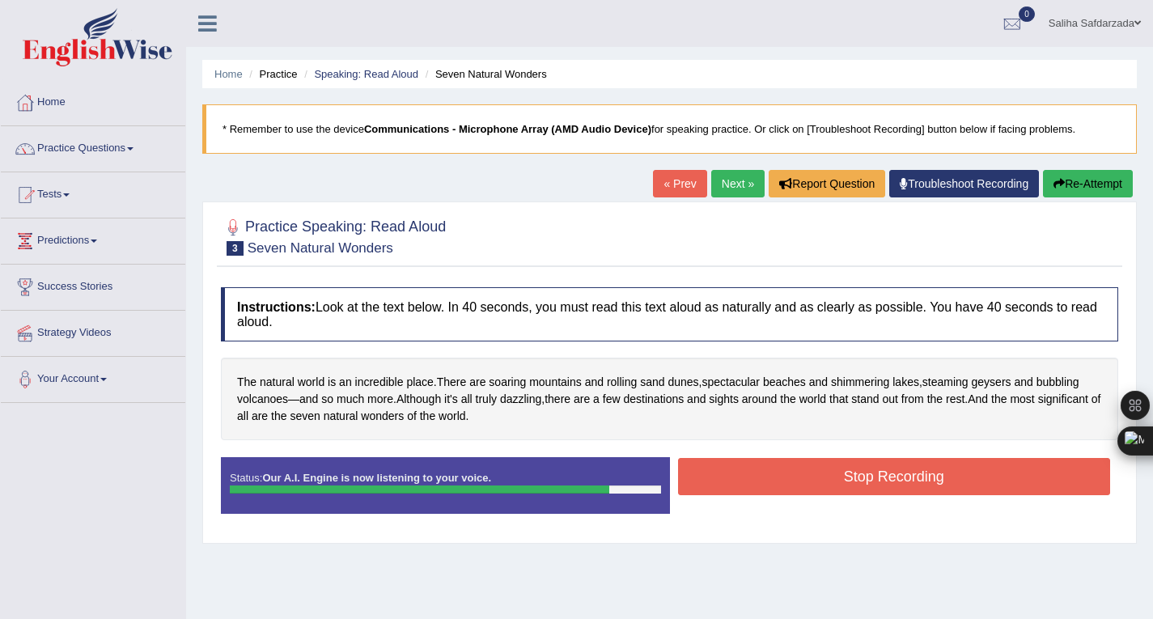
click at [765, 493] on button "Stop Recording" at bounding box center [894, 476] width 433 height 37
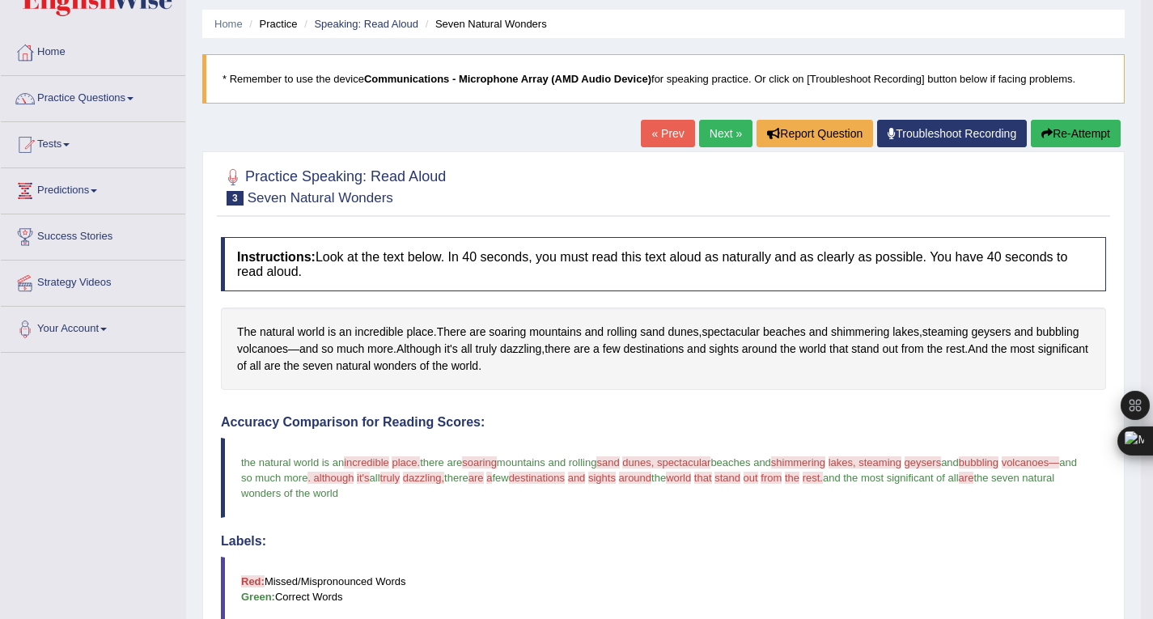
scroll to position [51, 0]
click at [715, 141] on link "Next »" at bounding box center [725, 132] width 53 height 27
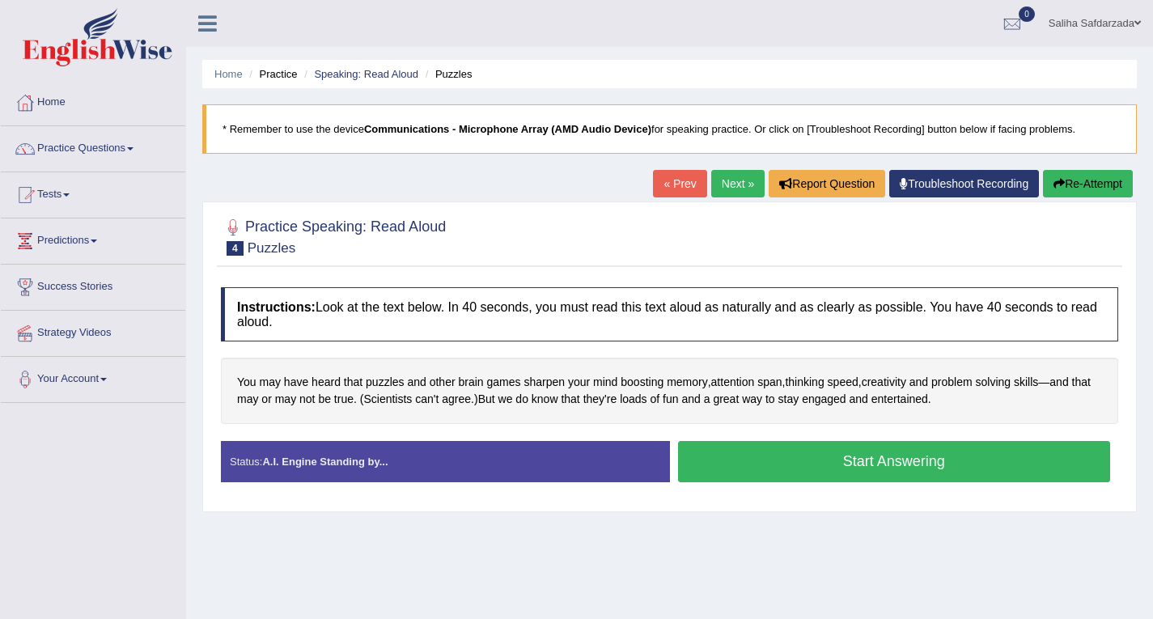
click at [860, 472] on button "Start Answering" at bounding box center [894, 461] width 433 height 41
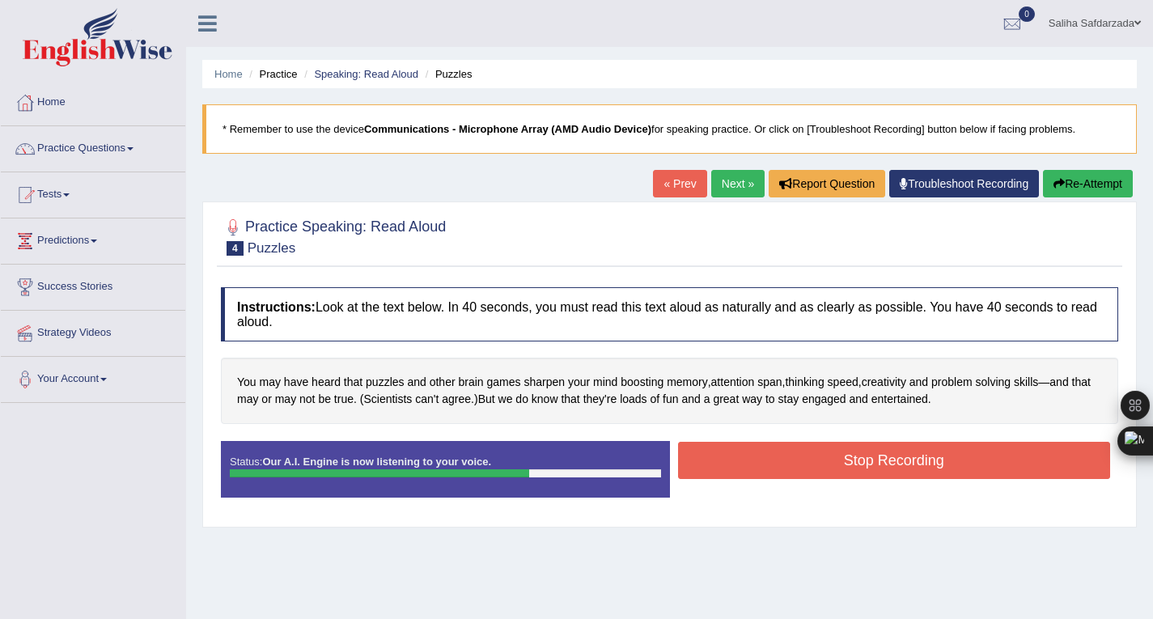
click at [919, 455] on button "Stop Recording" at bounding box center [894, 460] width 433 height 37
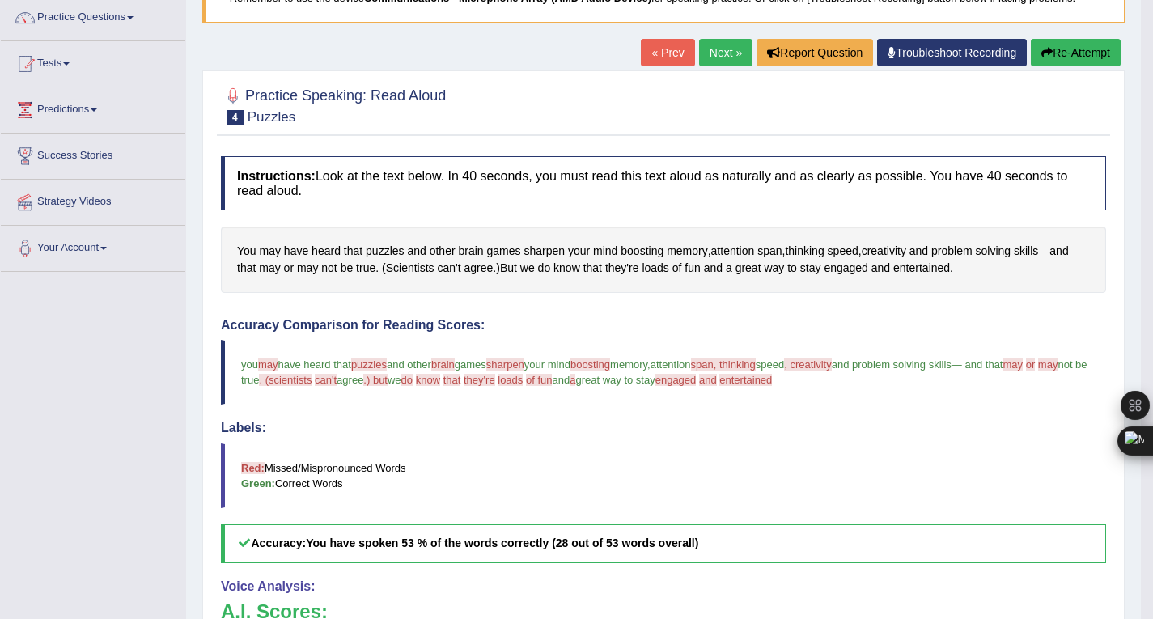
scroll to position [122, 0]
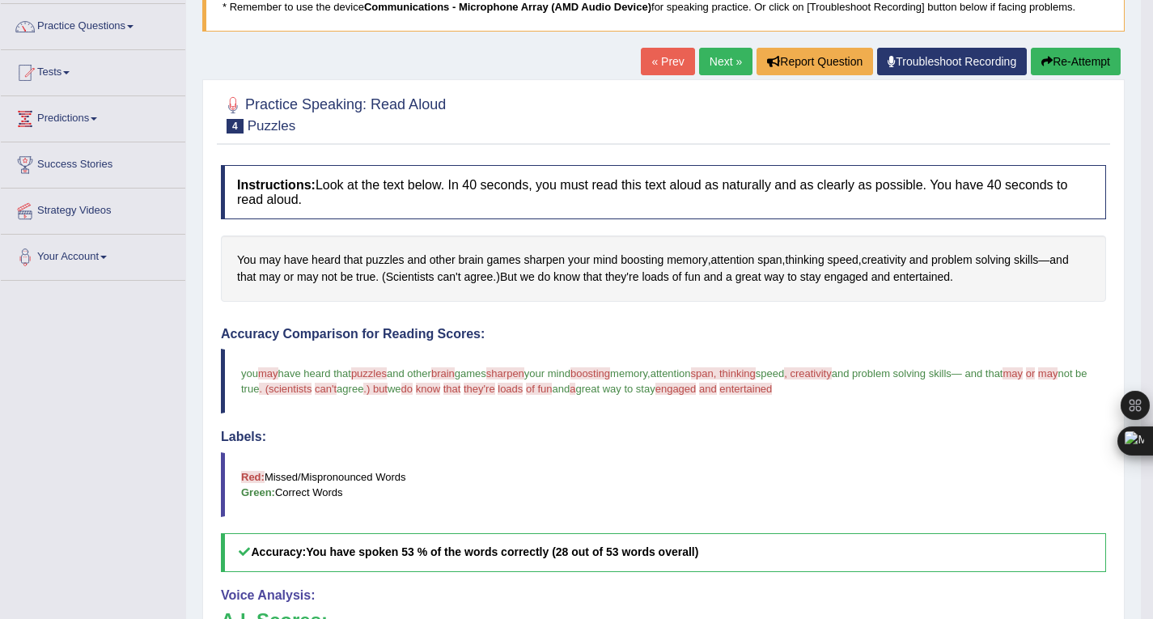
click at [723, 61] on link "Next »" at bounding box center [725, 61] width 53 height 27
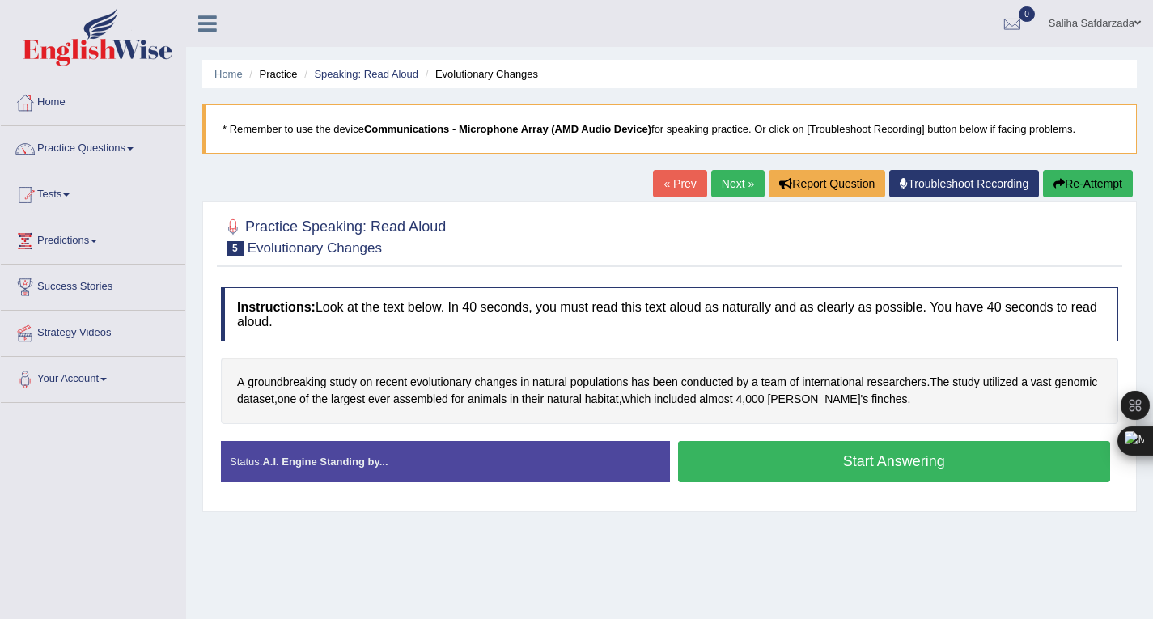
click at [82, 197] on link "Tests" at bounding box center [93, 192] width 184 height 40
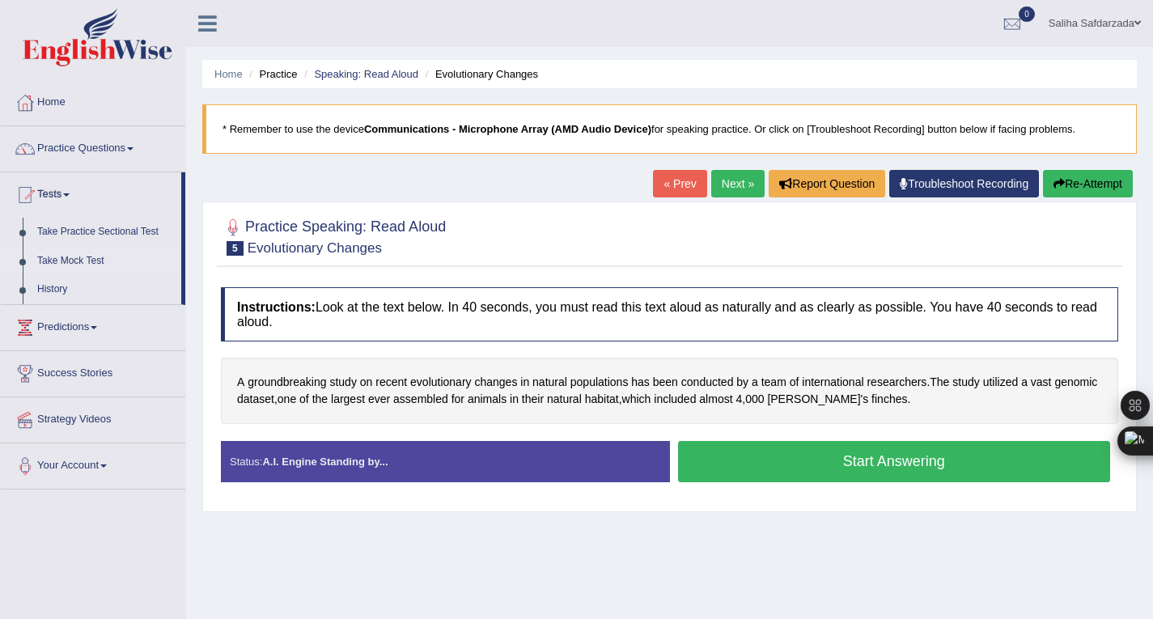
click at [74, 267] on link "Take Mock Test" at bounding box center [105, 261] width 151 height 29
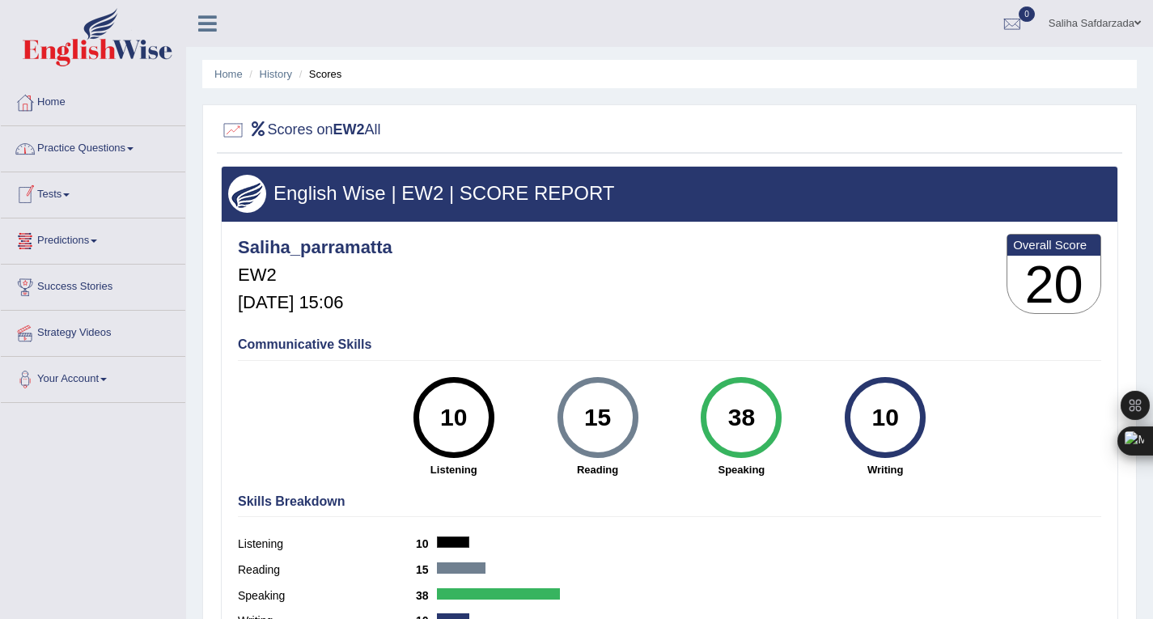
click at [71, 201] on link "Tests" at bounding box center [93, 192] width 184 height 40
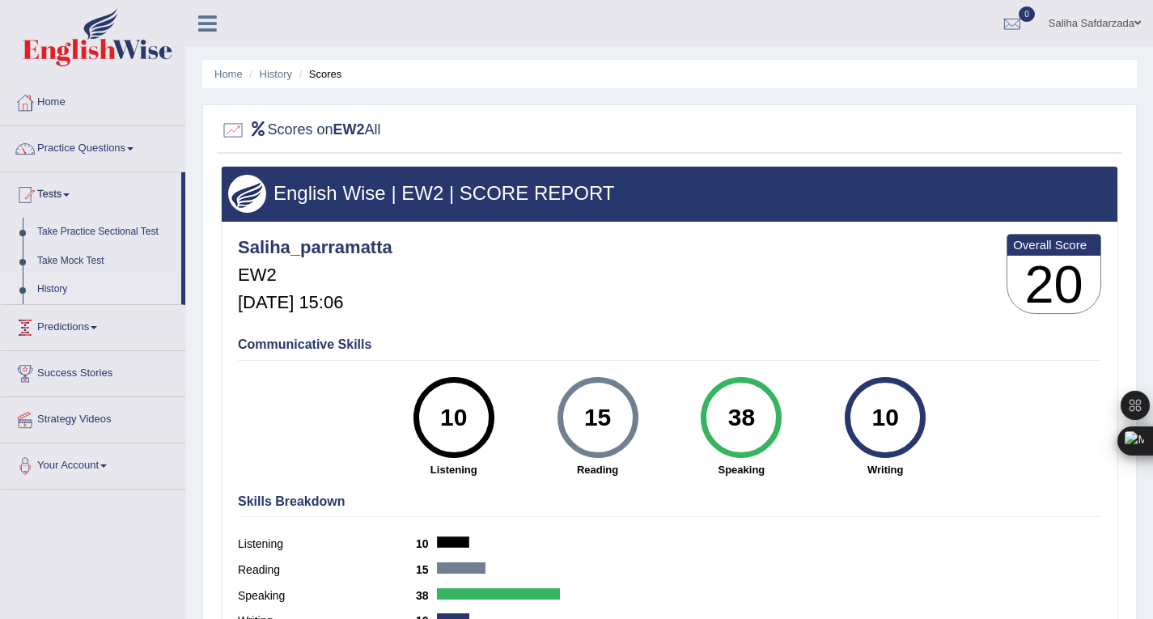
click at [56, 283] on link "History" at bounding box center [105, 289] width 151 height 29
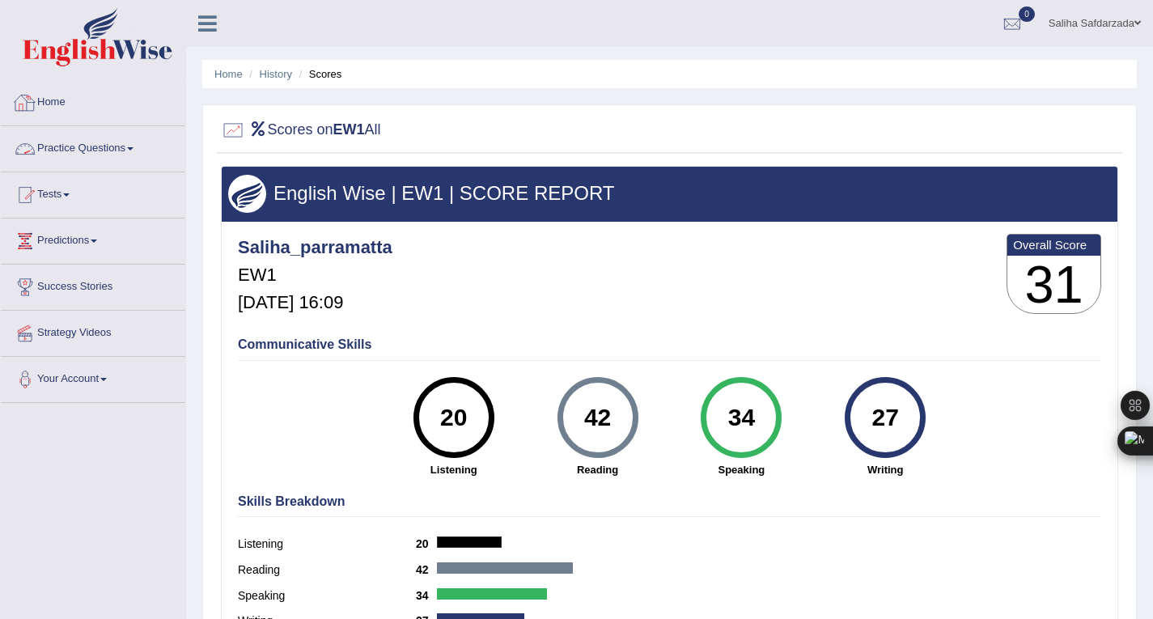
click at [76, 154] on link "Practice Questions" at bounding box center [93, 146] width 184 height 40
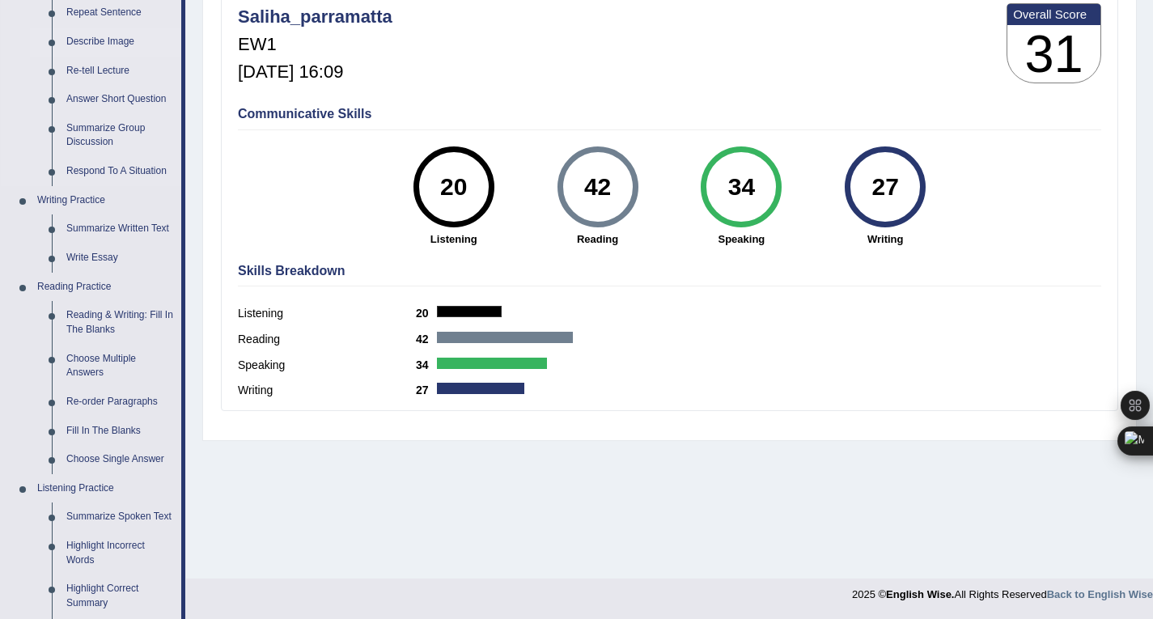
scroll to position [249, 0]
